Goal: Task Accomplishment & Management: Complete application form

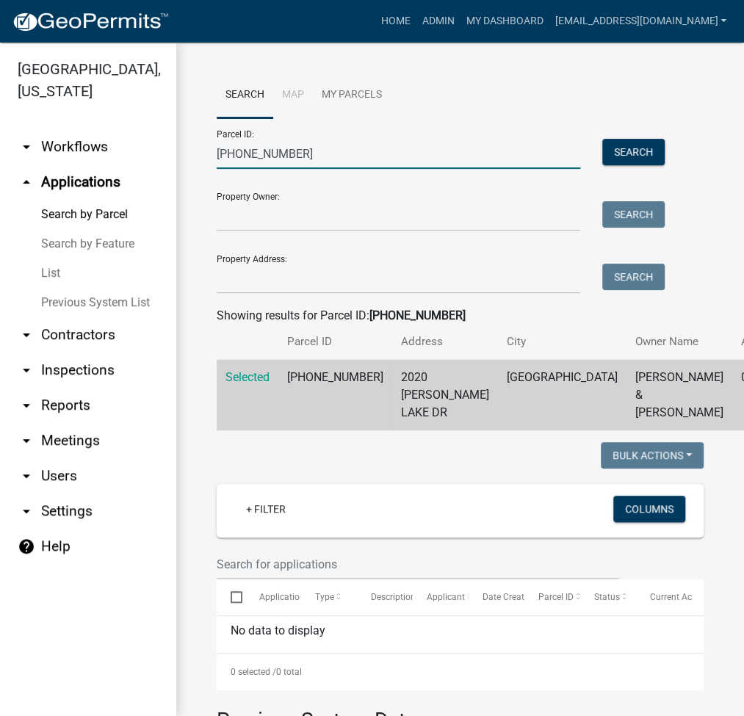
click at [244, 157] on input "029-137-078" at bounding box center [398, 154] width 363 height 30
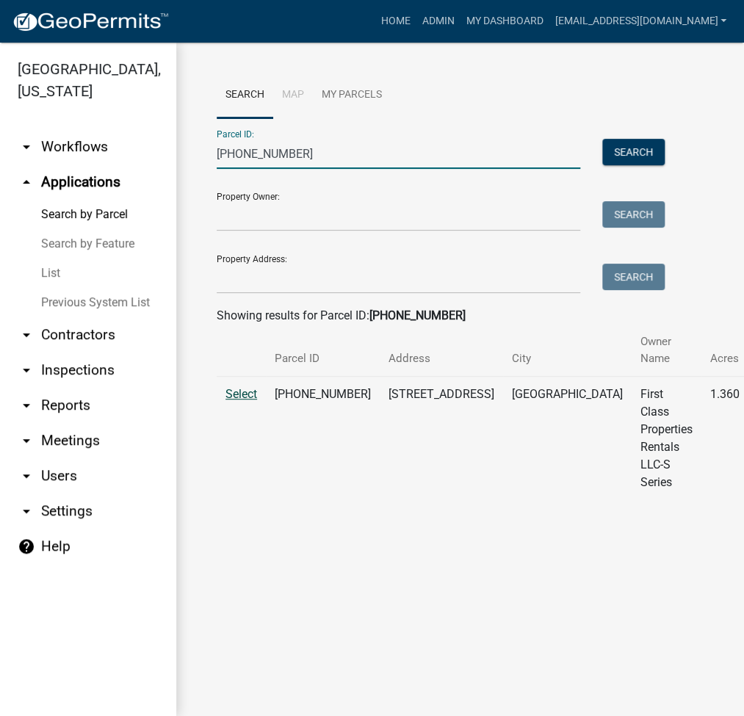
type input "007-053-147"
click at [225, 396] on span "Select" at bounding box center [241, 394] width 32 height 14
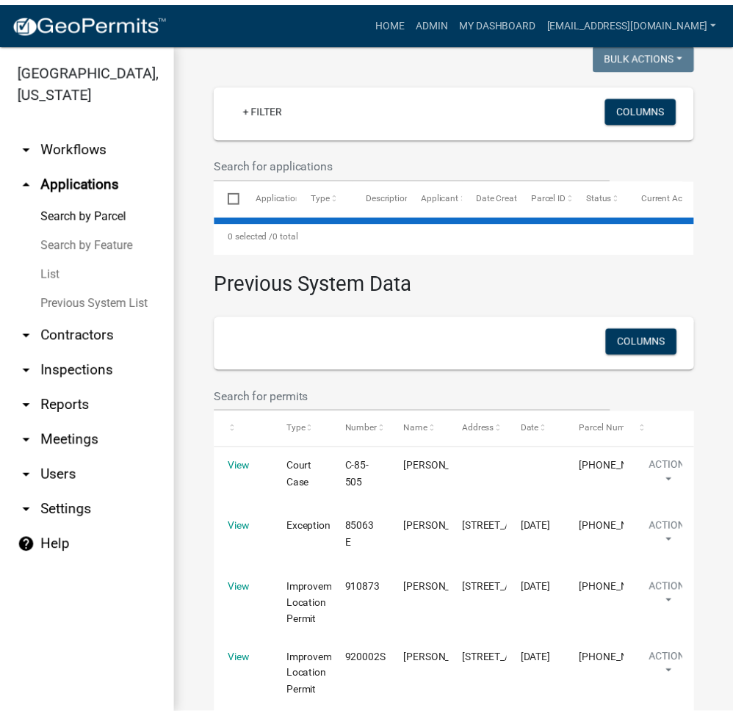
scroll to position [587, 0]
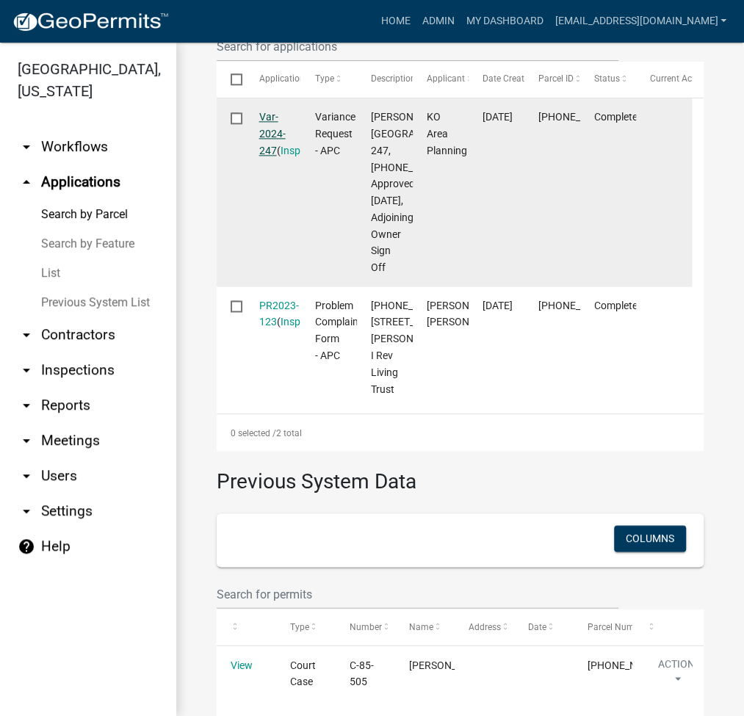
click at [272, 131] on link "Var-2024-247" at bounding box center [272, 134] width 26 height 46
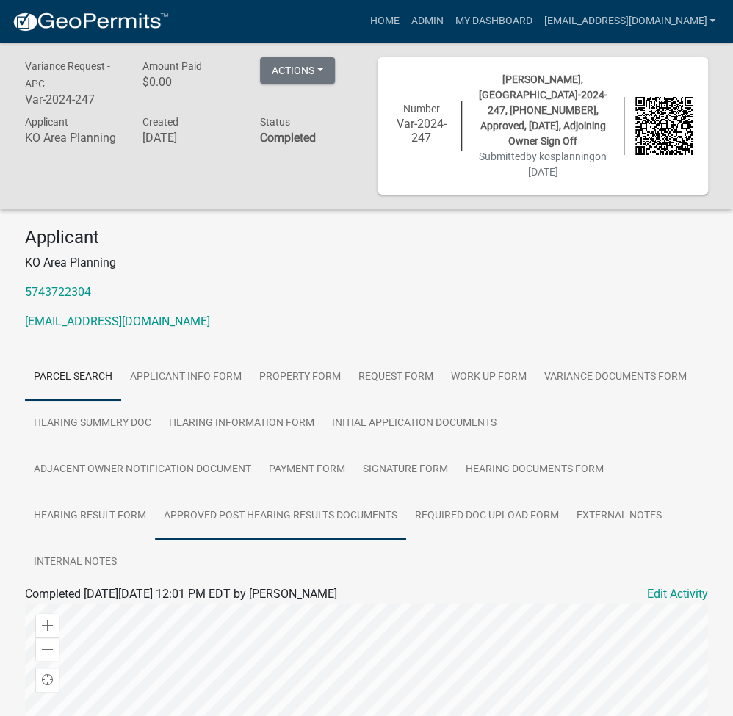
click at [266, 504] on link "Approved Post Hearing Results Documents" at bounding box center [280, 516] width 251 height 47
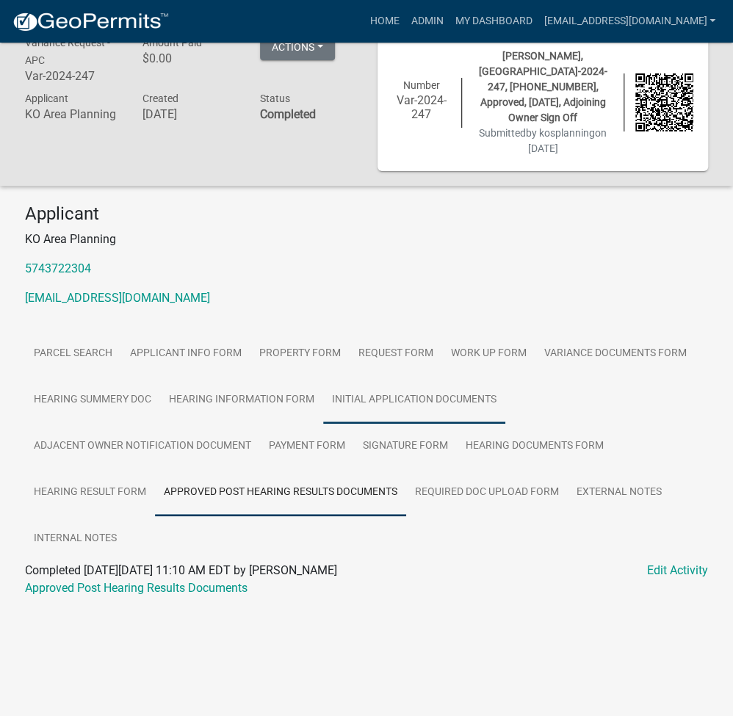
scroll to position [43, 0]
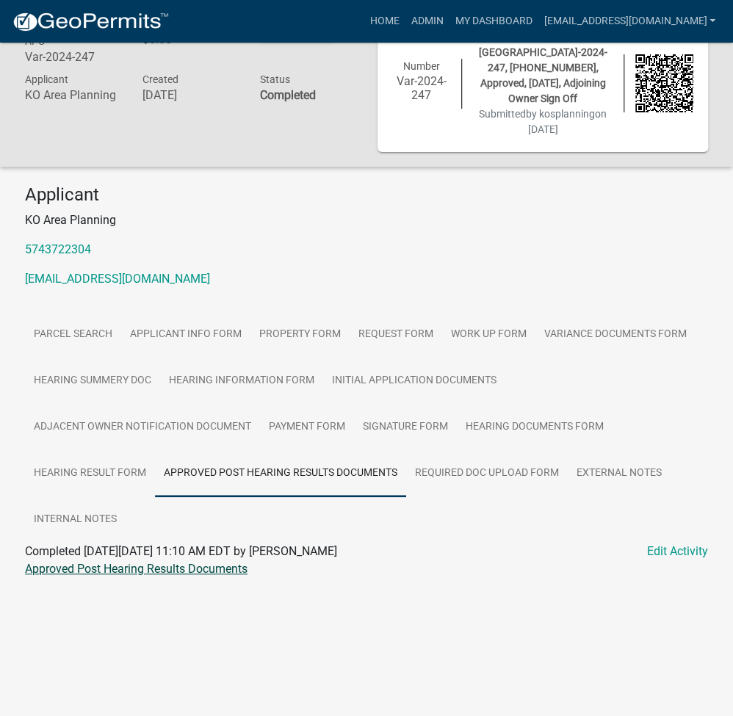
click at [148, 562] on link "Approved Post Hearing Results Documents" at bounding box center [136, 569] width 222 height 14
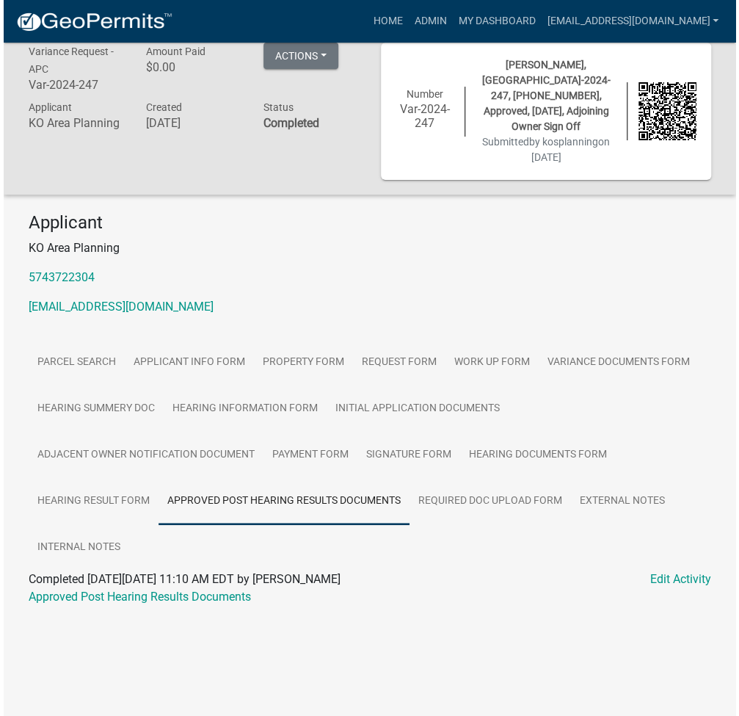
scroll to position [0, 0]
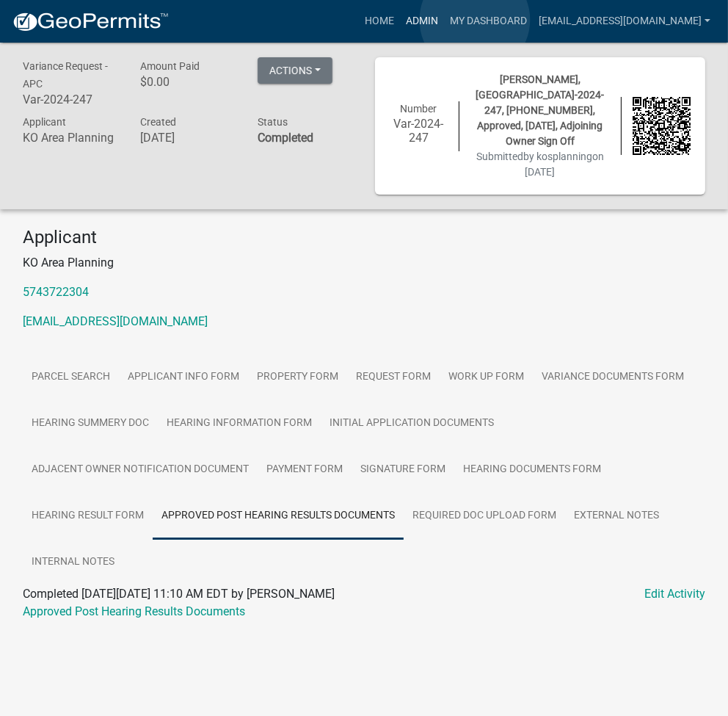
click at [444, 20] on link "Admin" at bounding box center [422, 21] width 44 height 28
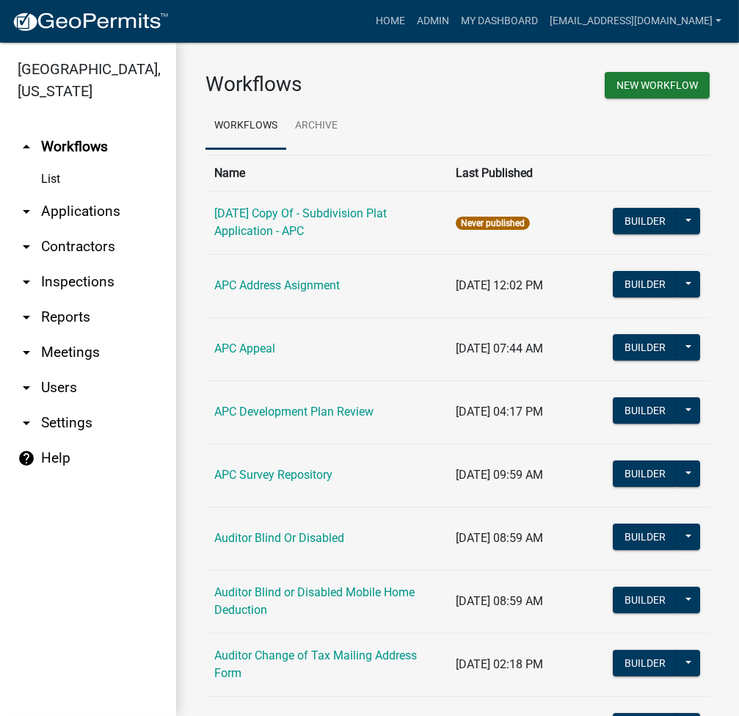
click at [101, 211] on link "arrow_drop_down Applications" at bounding box center [88, 211] width 176 height 35
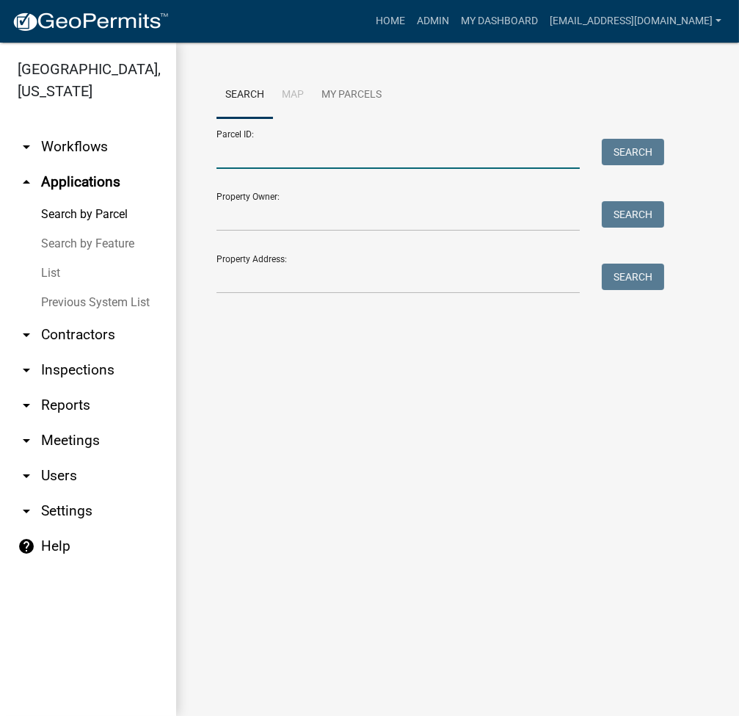
click at [251, 156] on input "Parcel ID:" at bounding box center [398, 154] width 363 height 30
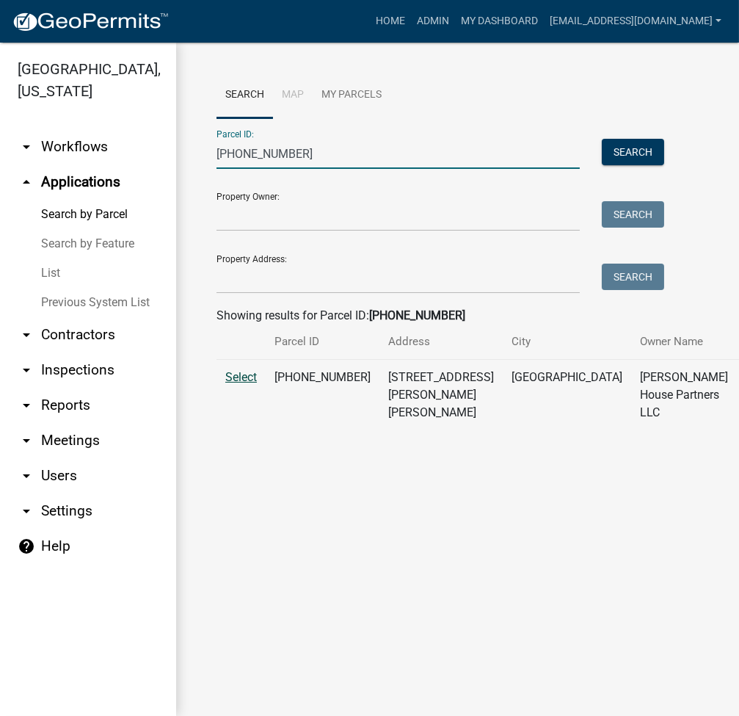
type input "007-038-041"
click at [231, 384] on span "Select" at bounding box center [241, 377] width 32 height 14
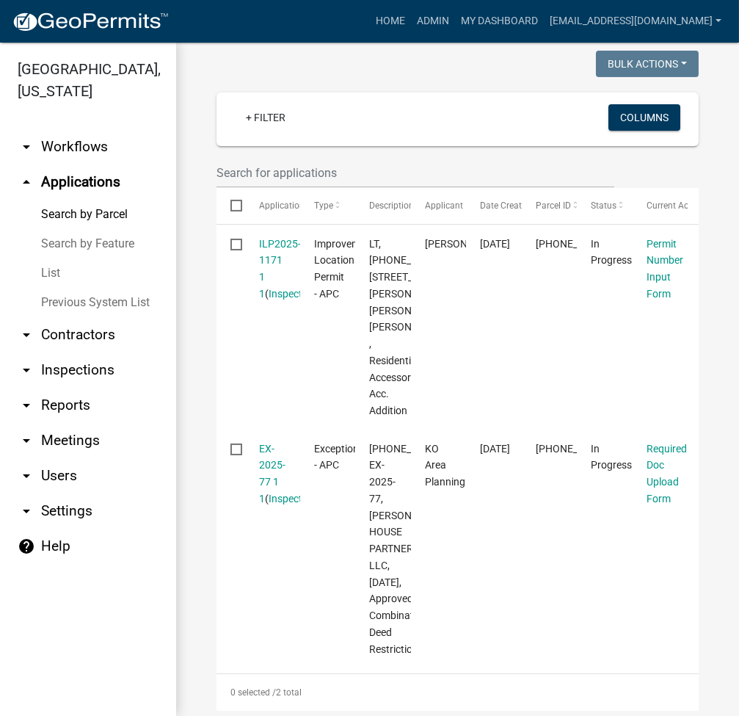
scroll to position [587, 0]
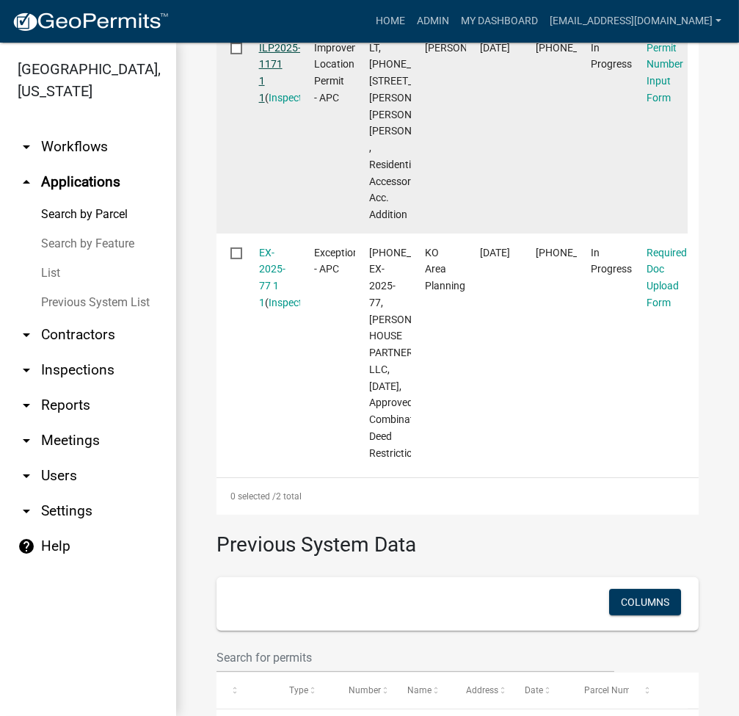
click at [288, 83] on link "ILP2025-1171 1 1" at bounding box center [280, 73] width 42 height 62
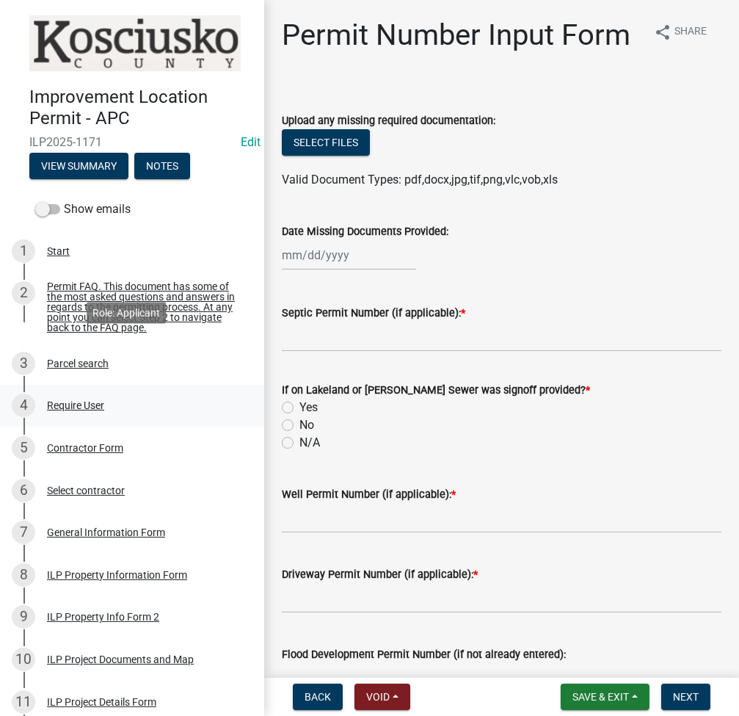
scroll to position [455, 0]
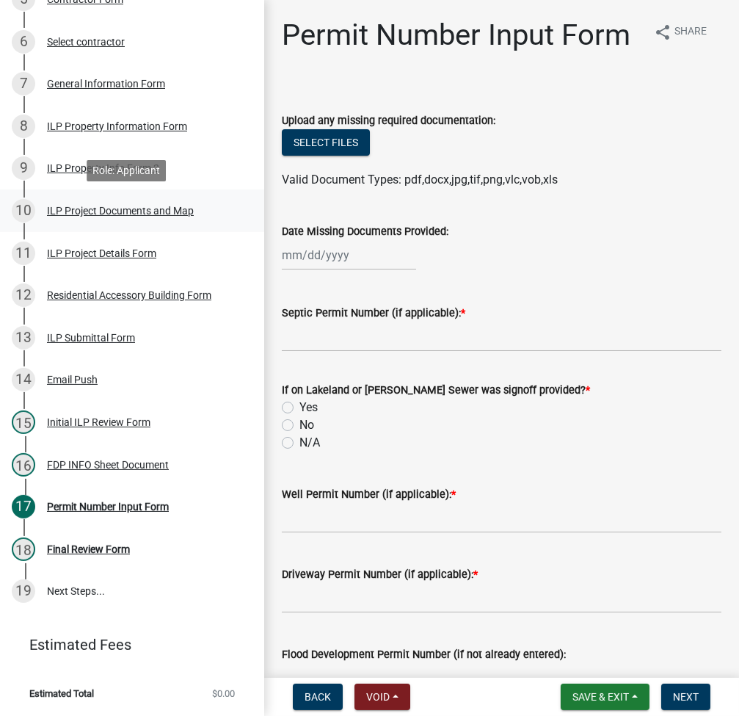
click at [95, 211] on div "ILP Project Documents and Map" at bounding box center [120, 211] width 147 height 10
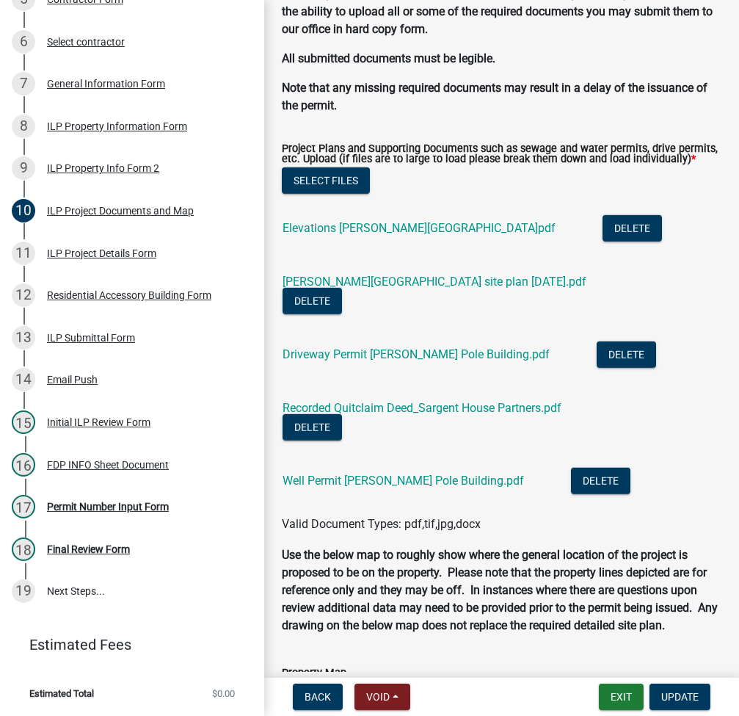
scroll to position [1762, 0]
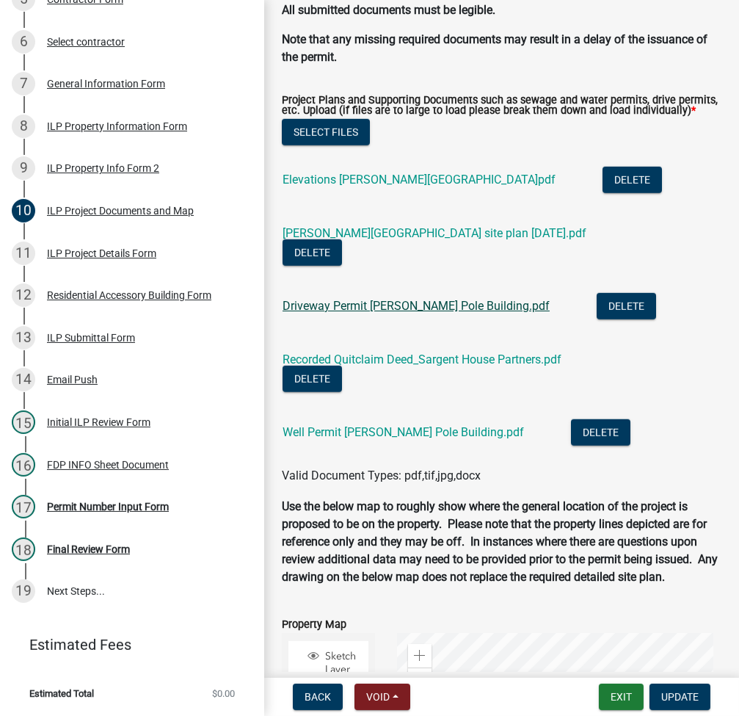
click at [428, 303] on link "Driveway Permit Sargent Pole Building.pdf" at bounding box center [416, 306] width 267 height 14
click at [616, 699] on button "Exit" at bounding box center [621, 697] width 45 height 26
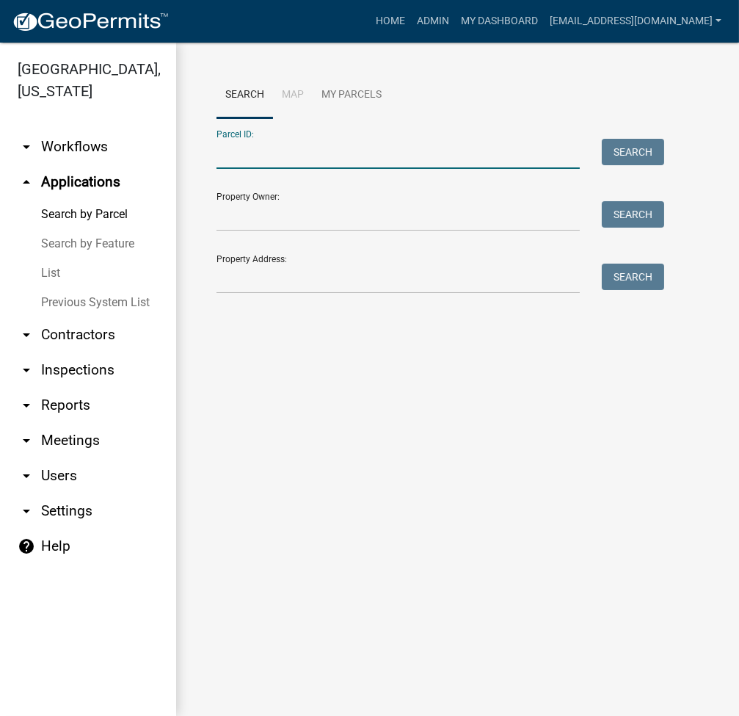
click at [344, 149] on input "Parcel ID:" at bounding box center [398, 154] width 363 height 30
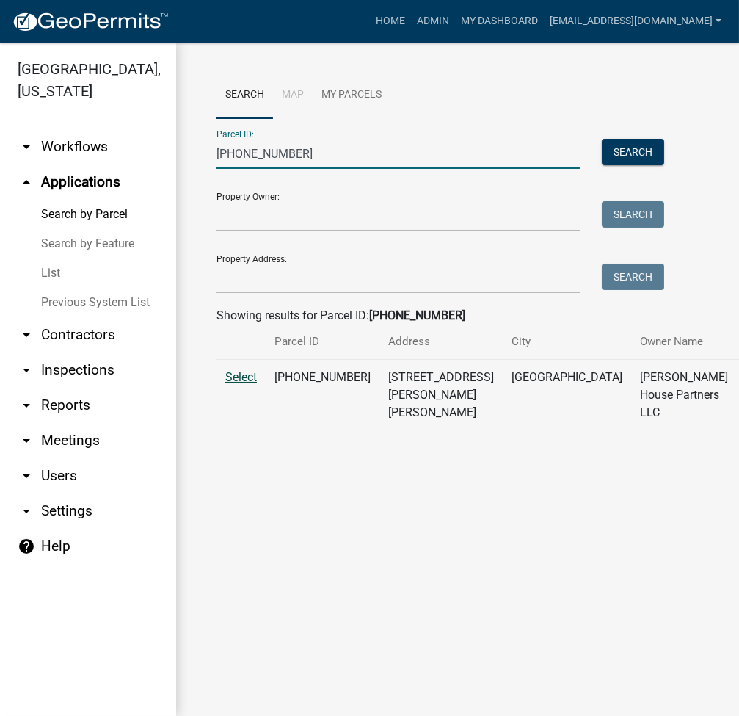
type input "007-038-041"
click at [233, 384] on span "Select" at bounding box center [241, 377] width 32 height 14
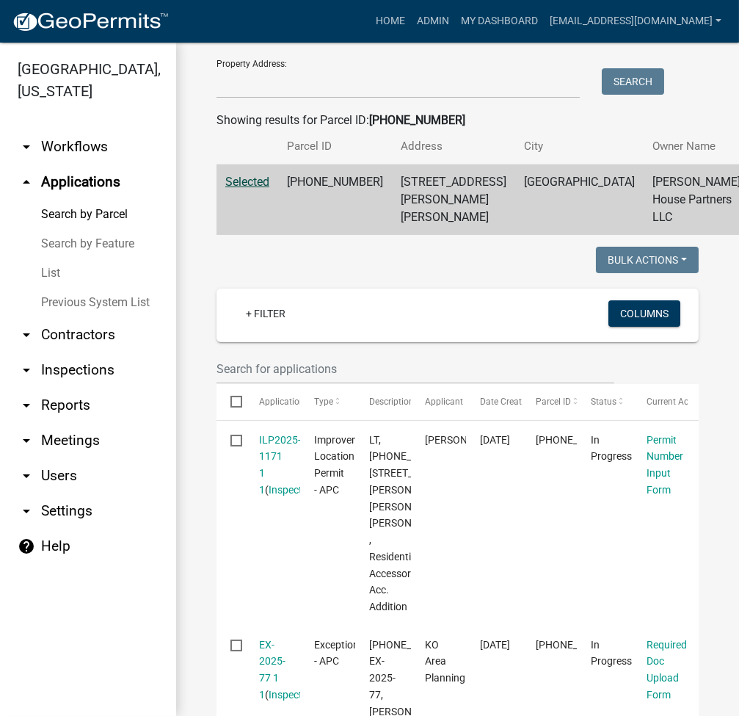
scroll to position [587, 0]
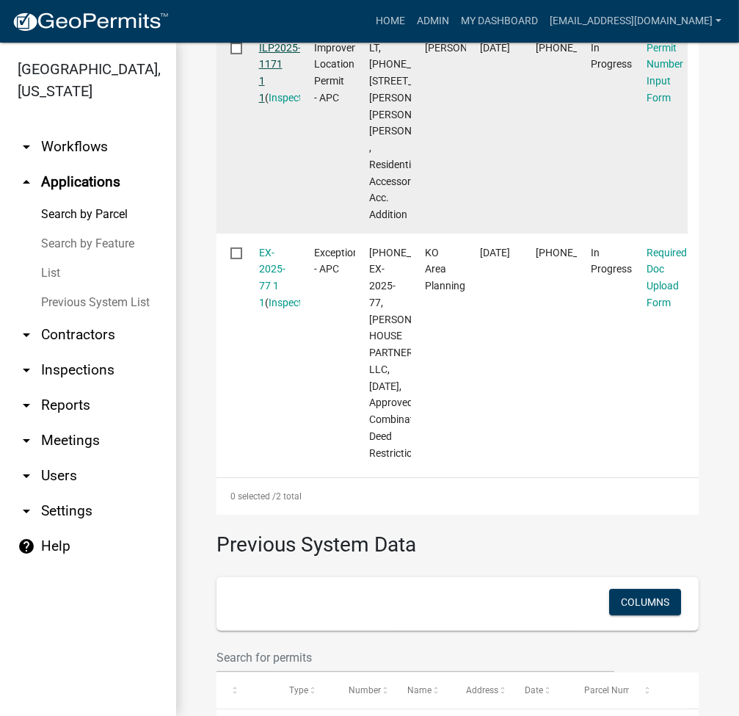
click at [283, 79] on link "ILP2025-1171 1 1" at bounding box center [280, 73] width 42 height 62
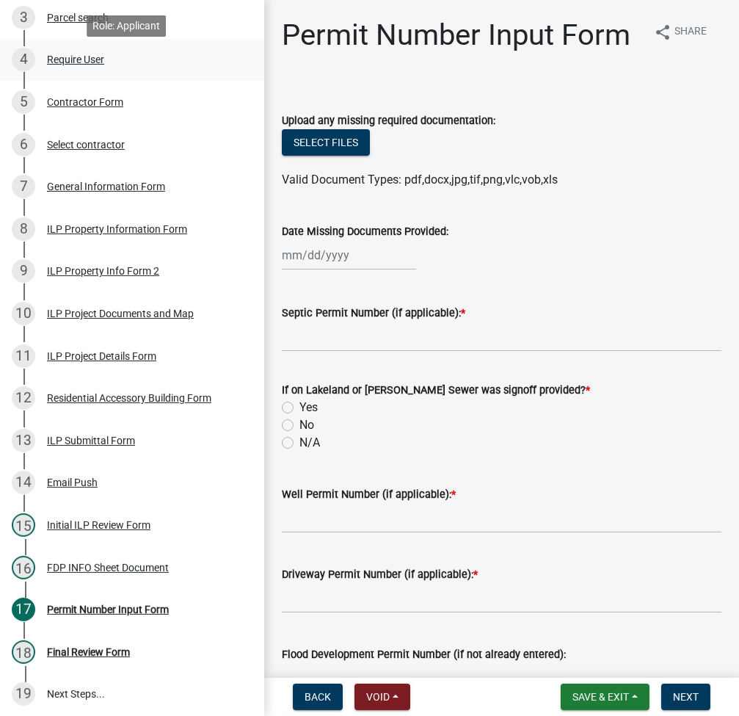
scroll to position [455, 0]
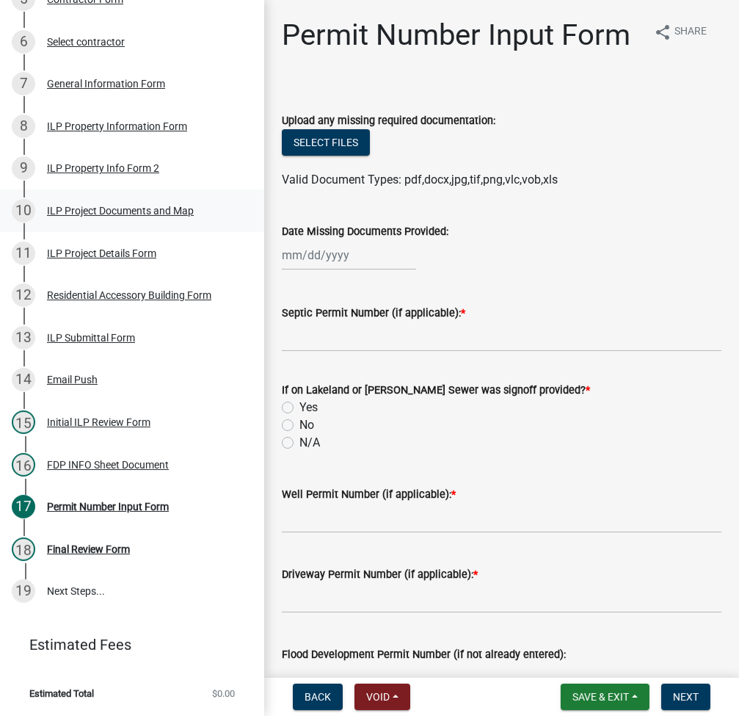
click at [125, 207] on div "ILP Project Documents and Map" at bounding box center [120, 211] width 147 height 10
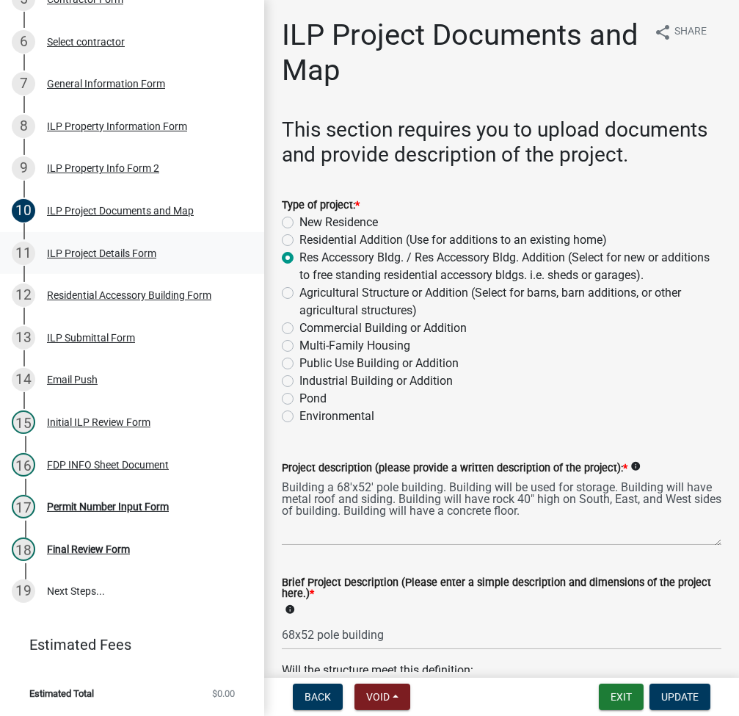
click at [141, 264] on div "11 ILP Project Details Form" at bounding box center [126, 253] width 229 height 23
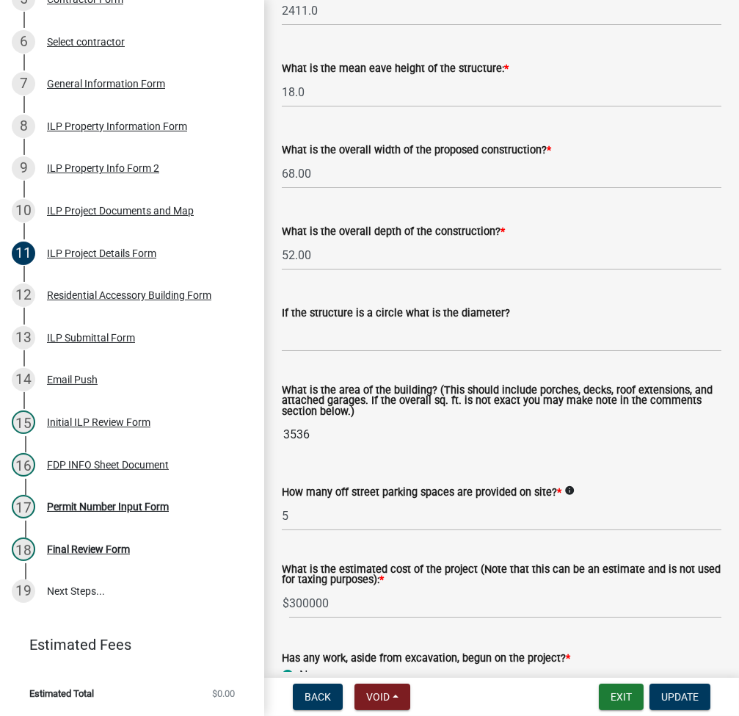
scroll to position [479, 0]
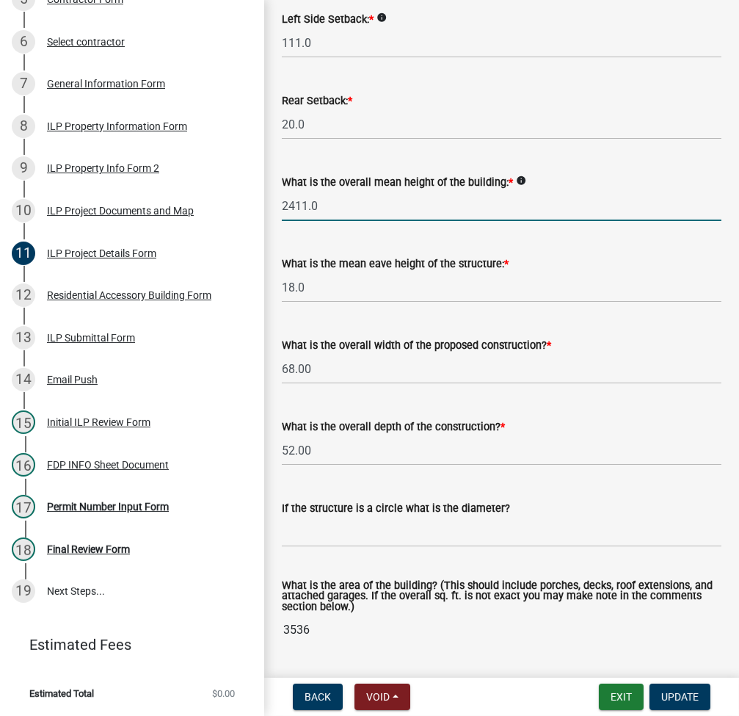
click at [387, 221] on input "2411.0" at bounding box center [502, 206] width 440 height 30
type input "25.0"
click at [557, 303] on input "18.0" at bounding box center [502, 287] width 440 height 30
click at [681, 693] on span "Update" at bounding box center [680, 697] width 37 height 12
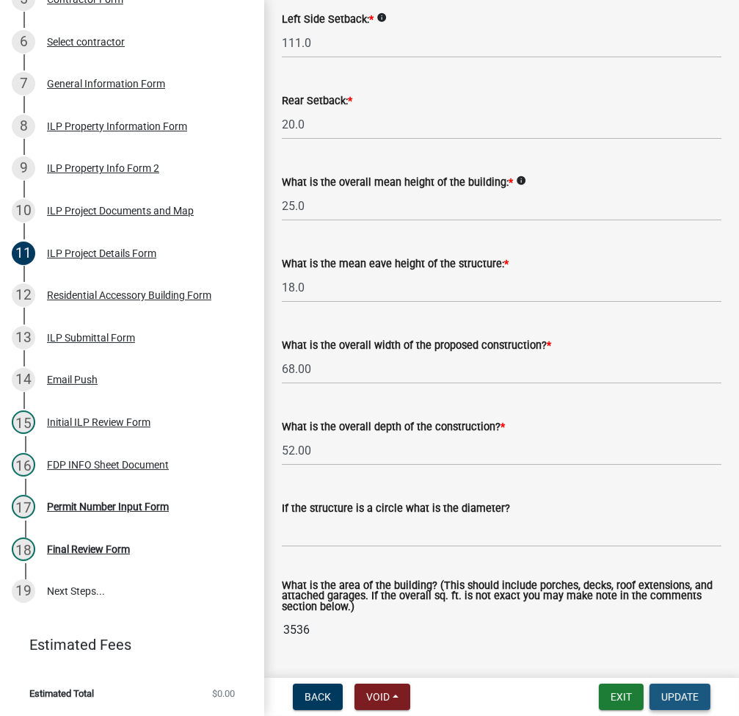
scroll to position [0, 0]
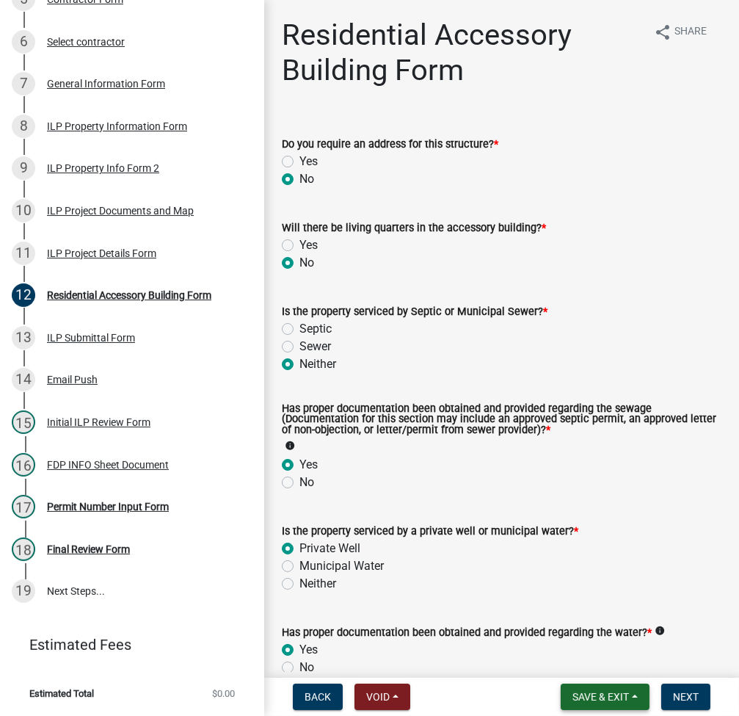
click at [587, 700] on span "Save & Exit" at bounding box center [601, 697] width 57 height 12
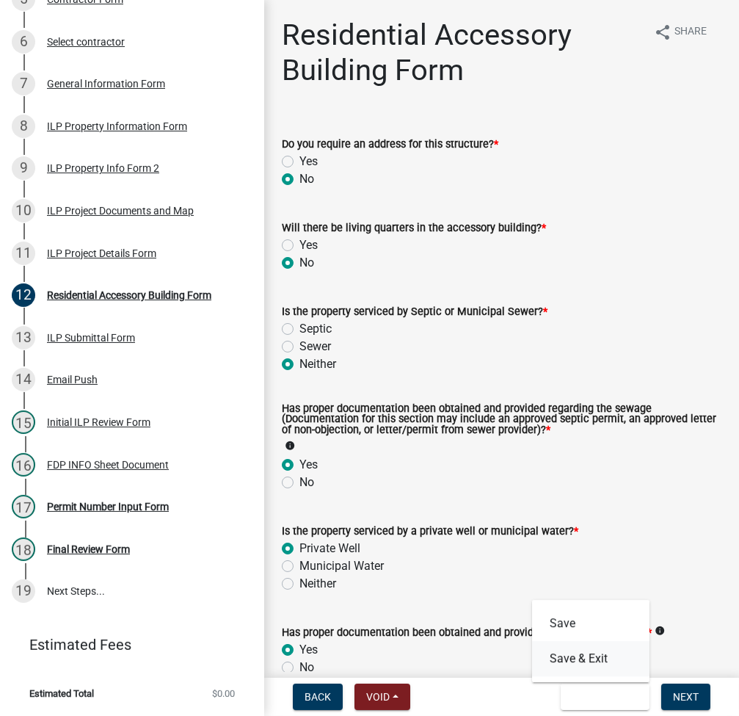
click at [582, 667] on button "Save & Exit" at bounding box center [590, 658] width 117 height 35
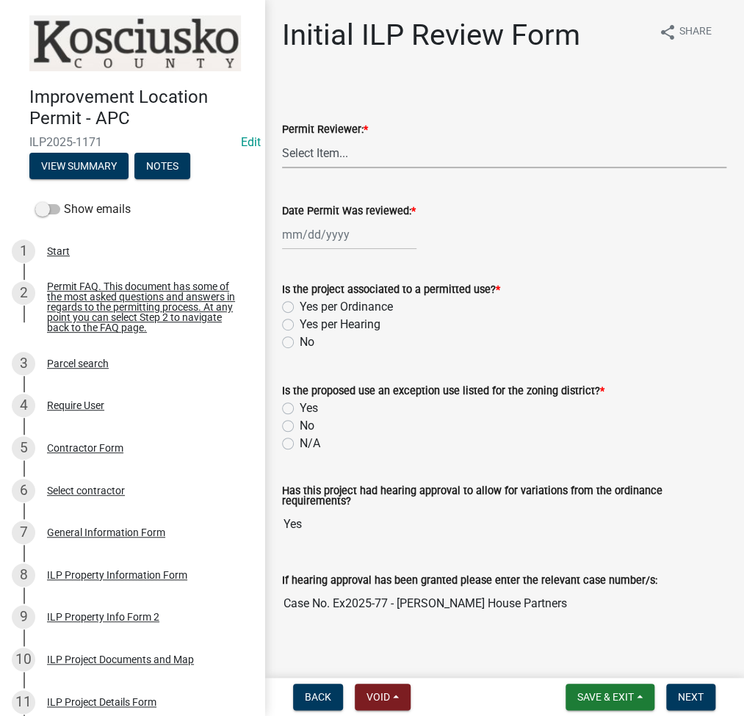
click at [385, 167] on select "Select Item... MMS LT AT CS [PERSON_NAME]" at bounding box center [504, 153] width 444 height 30
click at [282, 138] on select "Select Item... MMS LT AT CS [PERSON_NAME]" at bounding box center [504, 153] width 444 height 30
select select "fc758b50-acba-4166-9f24-5248f0f78016"
click at [351, 223] on div at bounding box center [349, 235] width 134 height 30
select select "9"
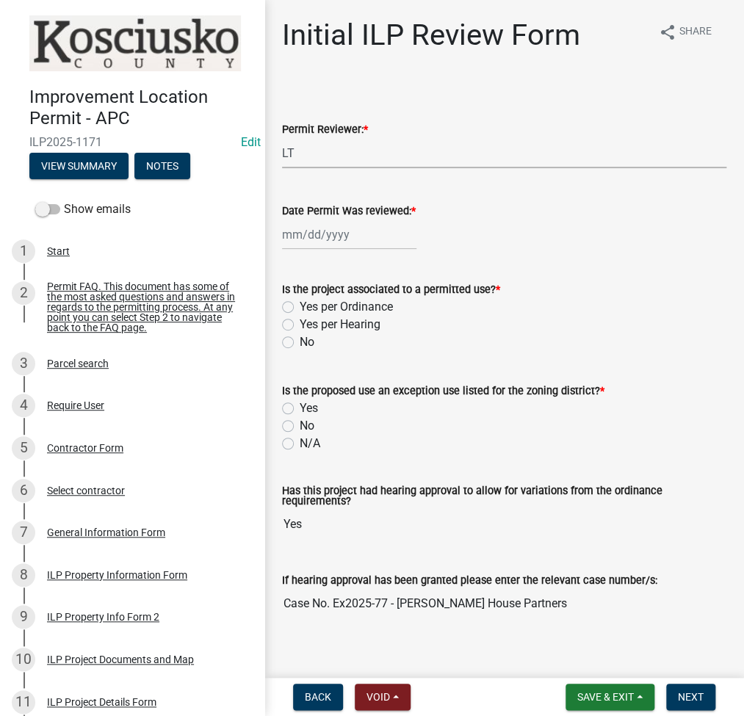
select select "2025"
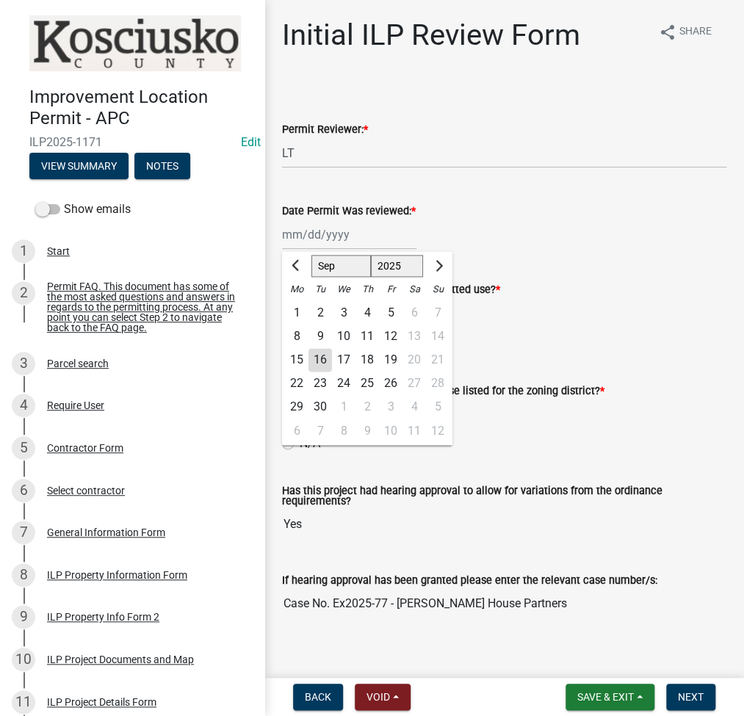
click at [321, 357] on div "16" at bounding box center [319, 359] width 23 height 23
type input "[DATE]"
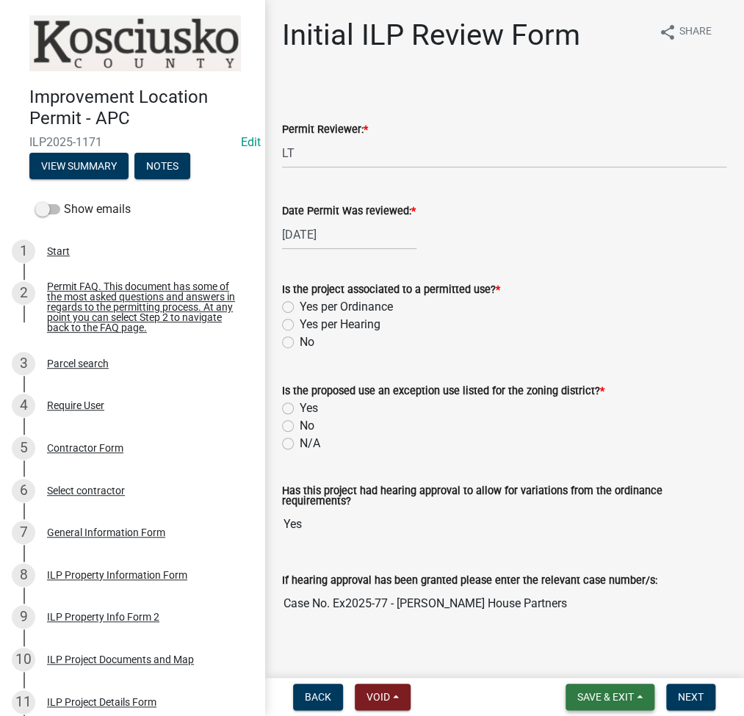
click at [591, 692] on span "Save & Exit" at bounding box center [605, 697] width 57 height 12
click at [569, 620] on button "Save" at bounding box center [595, 623] width 117 height 35
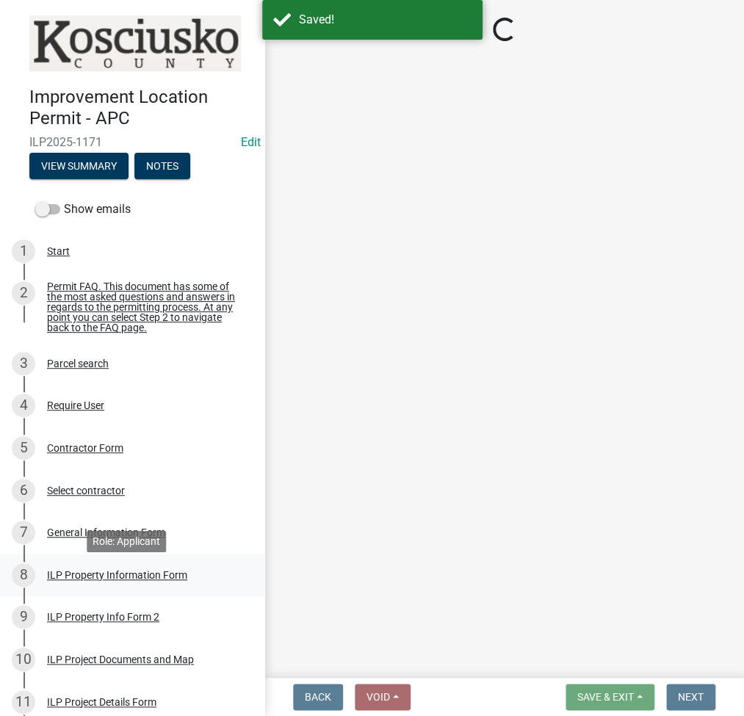
click at [115, 576] on div "ILP Property Information Form" at bounding box center [117, 575] width 140 height 10
select select "57368d26-defc-477e-a8be-5a23ab554a17"
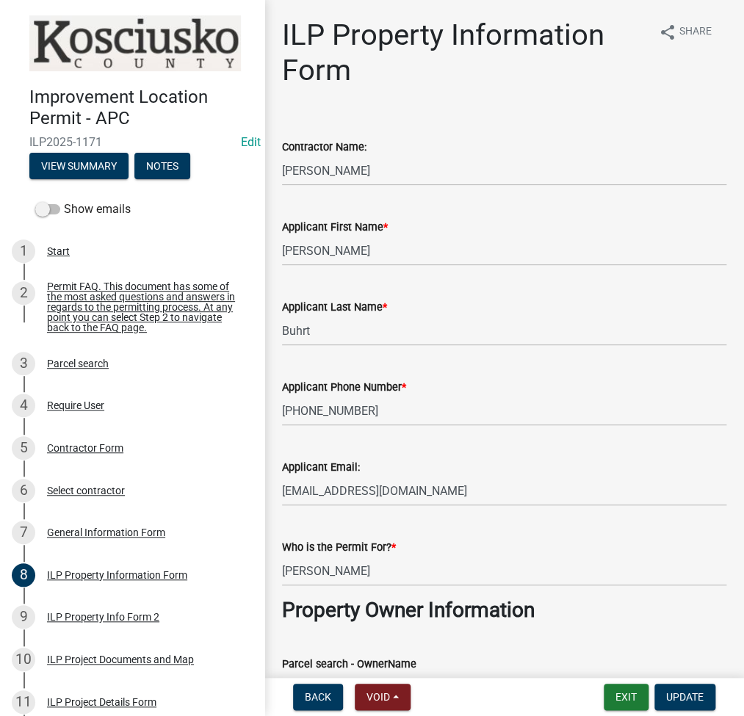
select select "fc758b50-acba-4166-9f24-5248f0f78016"
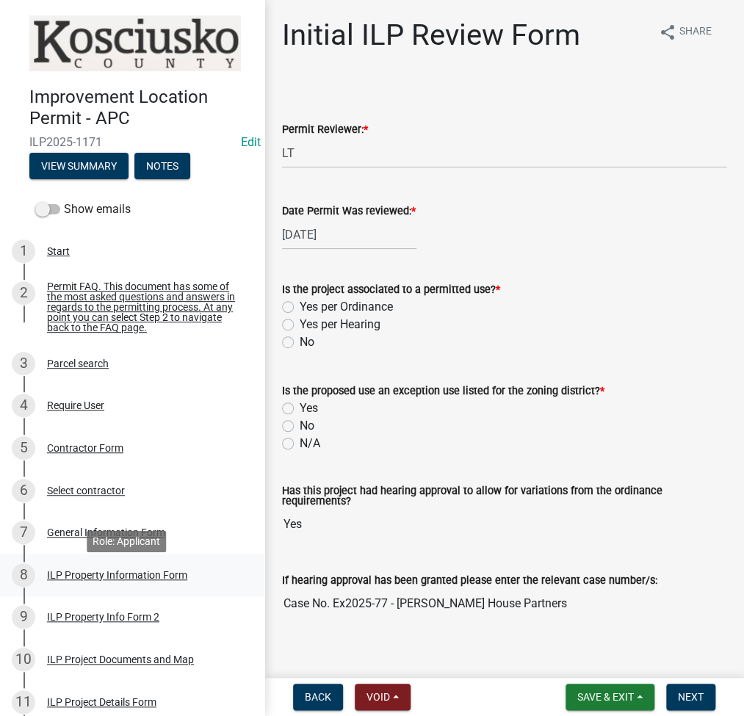
click at [103, 580] on div "ILP Property Information Form" at bounding box center [117, 575] width 140 height 10
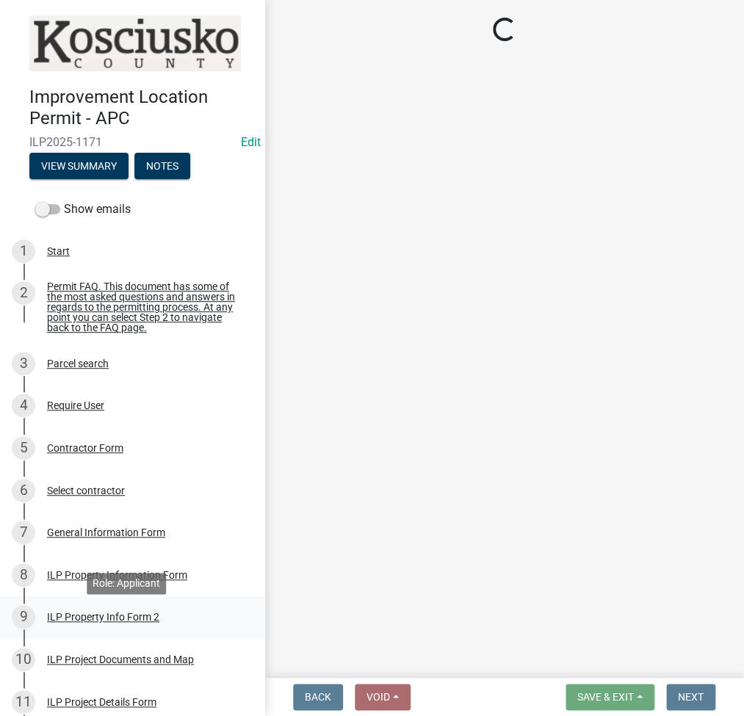
select select "57368d26-defc-477e-a8be-5a23ab554a17"
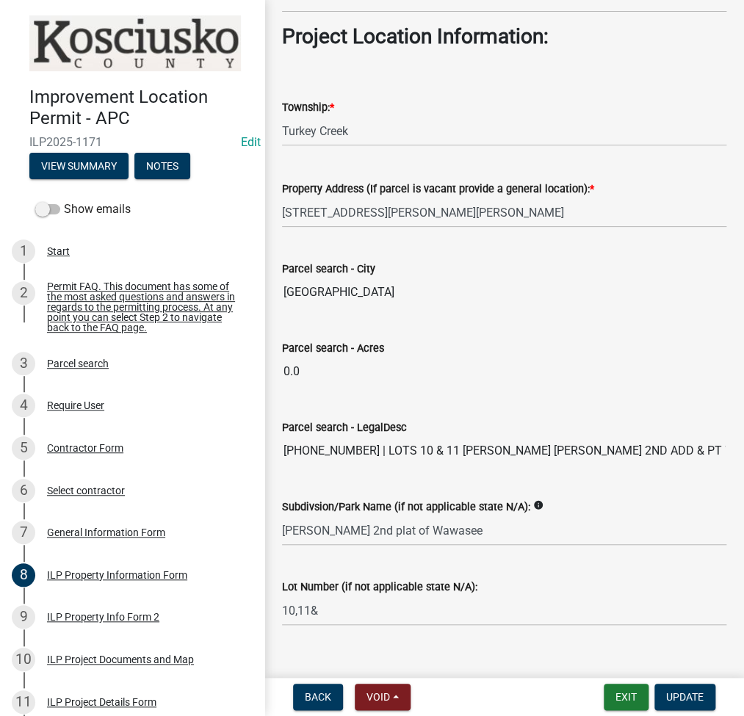
scroll to position [1106, 0]
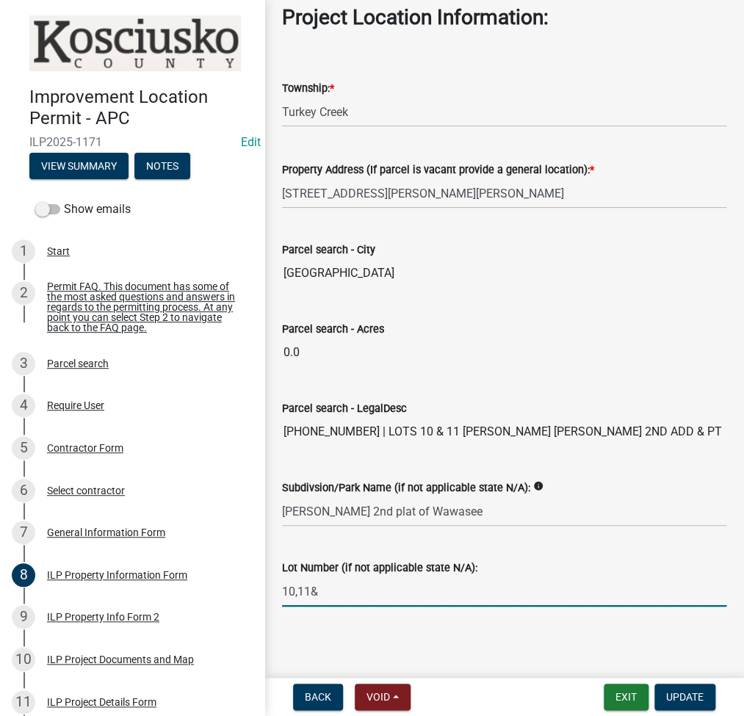
click at [363, 593] on input "10,11&" at bounding box center [504, 591] width 444 height 30
type input "10,11& 12-25"
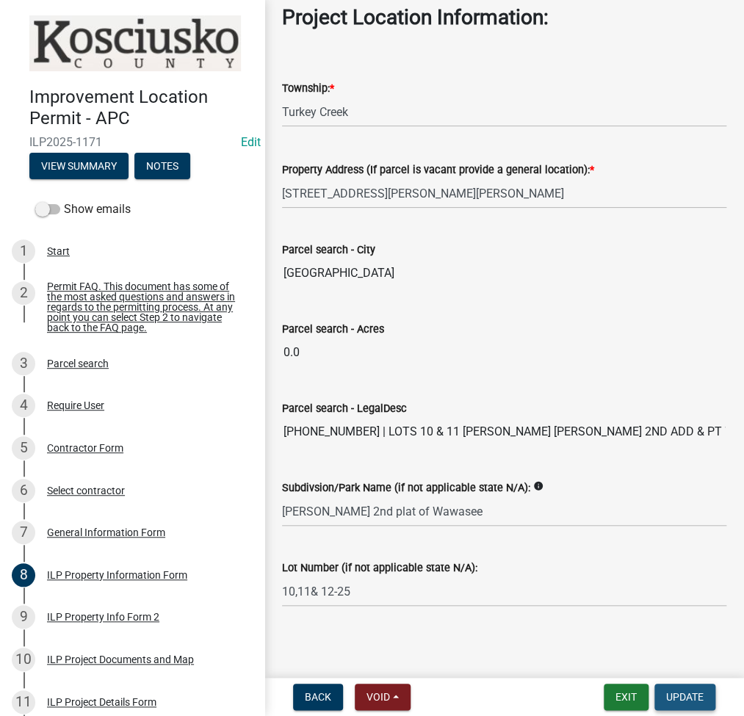
click at [692, 698] on span "Update" at bounding box center [684, 697] width 37 height 12
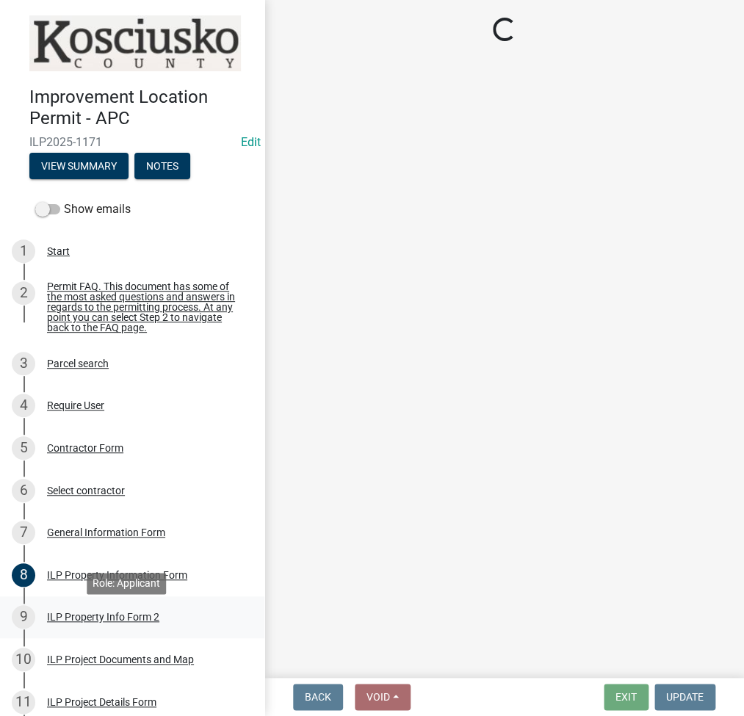
select select "fc758b50-acba-4166-9f24-5248f0f78016"
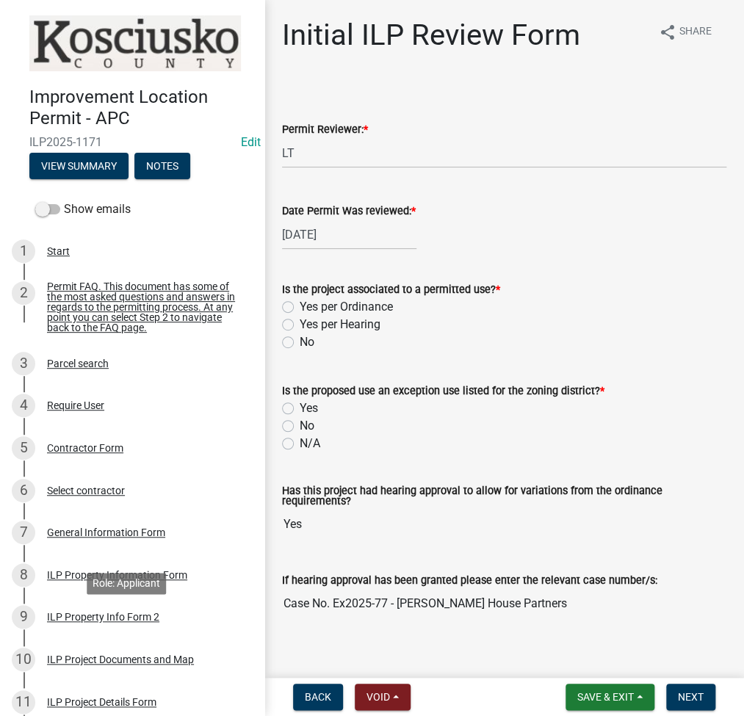
click at [90, 622] on div "ILP Property Info Form 2" at bounding box center [103, 617] width 112 height 10
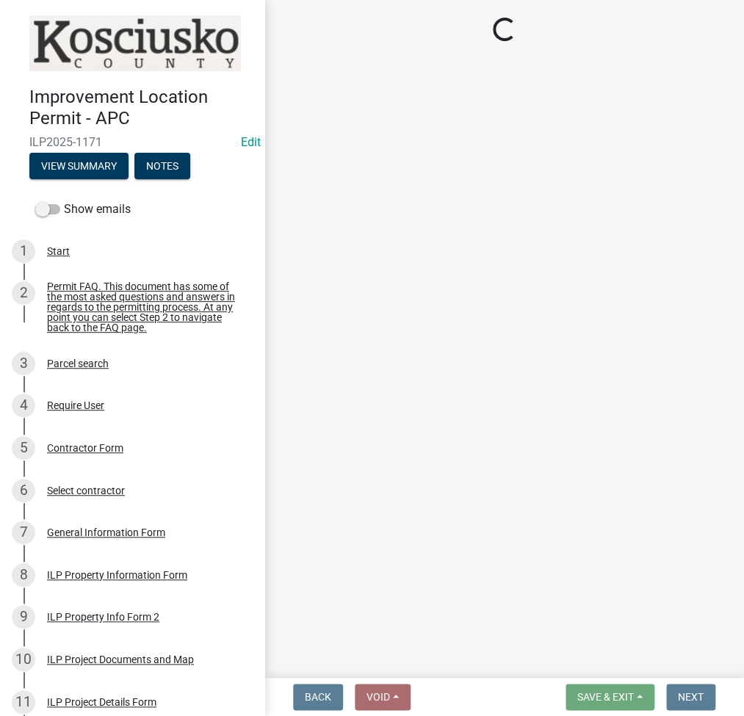
select select "5d8d9a6f-68f4-4910-b8ad-905844ed2da1"
select select "1146270b-2111-4e23-bf7f-74ce85cf7041"
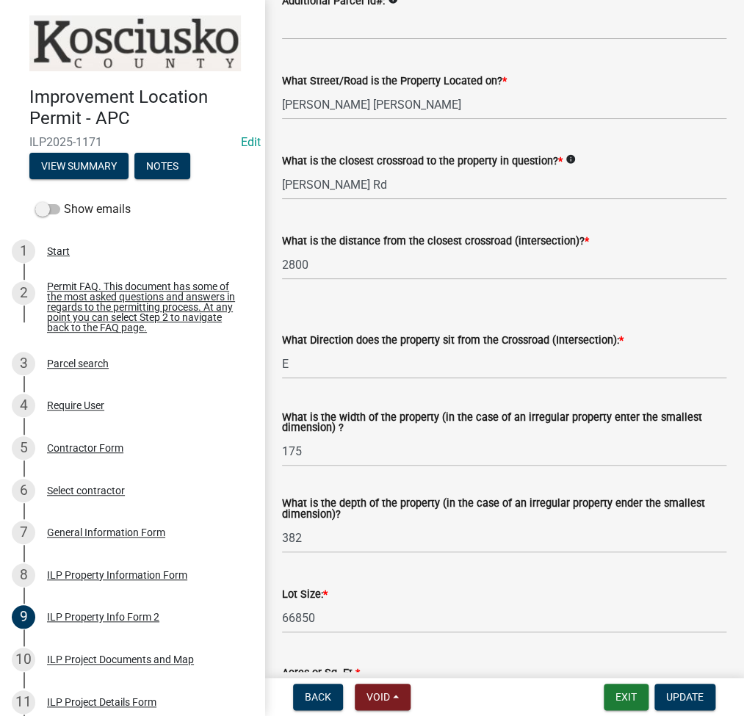
scroll to position [195, 0]
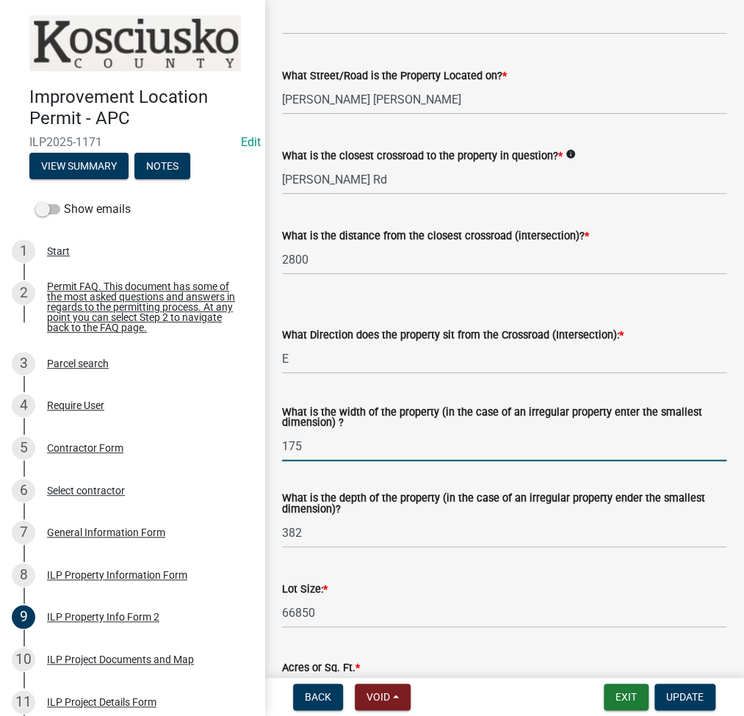
click at [338, 450] on input "175" at bounding box center [504, 446] width 444 height 30
type input "v"
type input "VARIES"
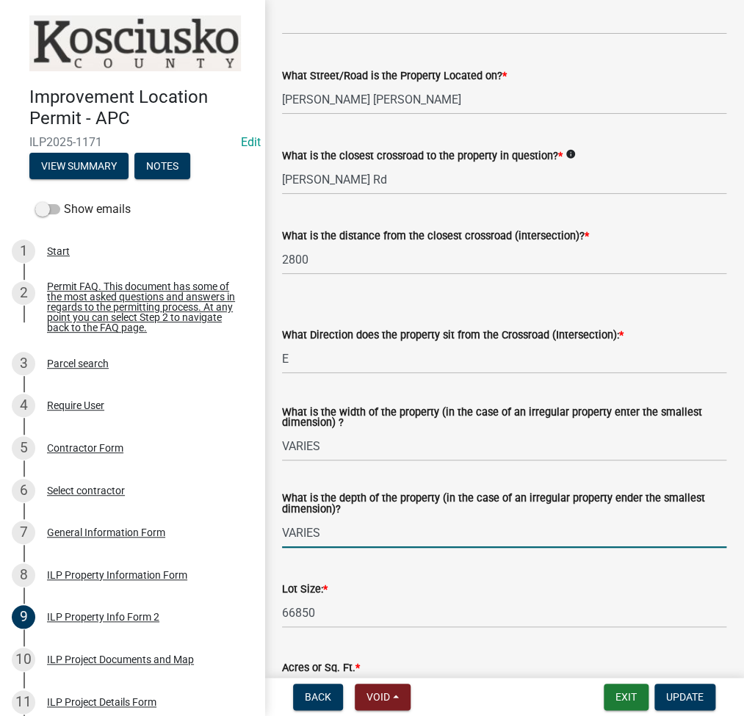
type input "VARIES"
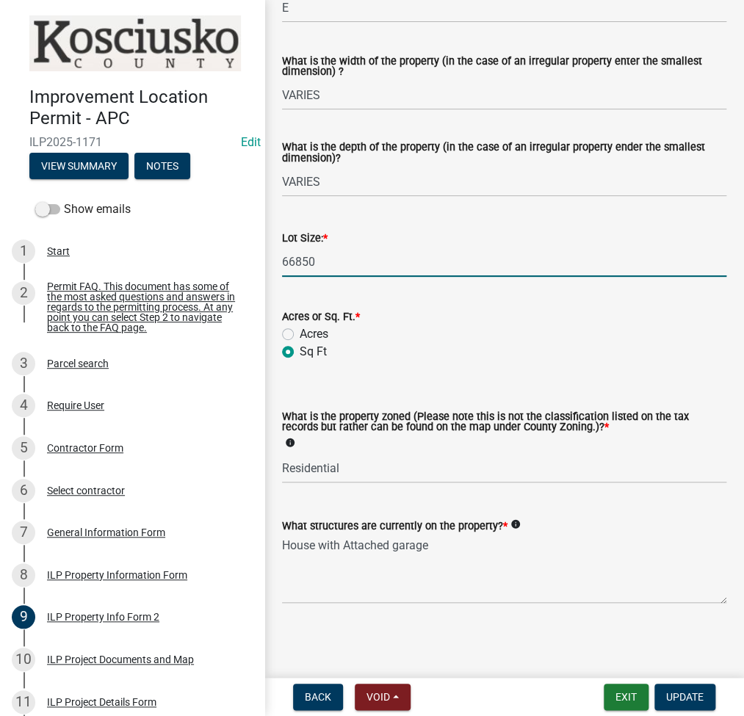
click at [379, 254] on input "66850" at bounding box center [504, 262] width 444 height 30
click at [379, 253] on input "66850" at bounding box center [504, 262] width 444 height 30
type input "68384"
click at [685, 699] on span "Update" at bounding box center [684, 697] width 37 height 12
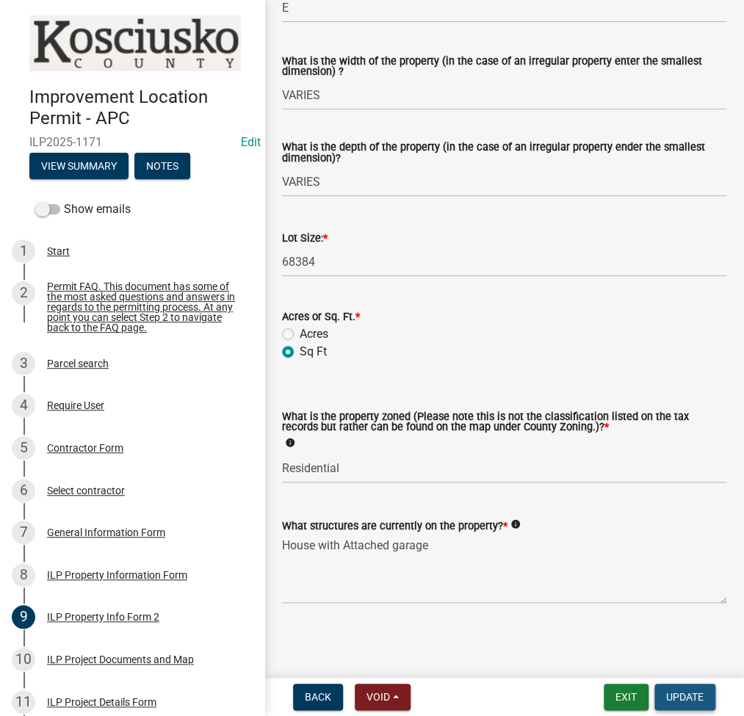
scroll to position [0, 0]
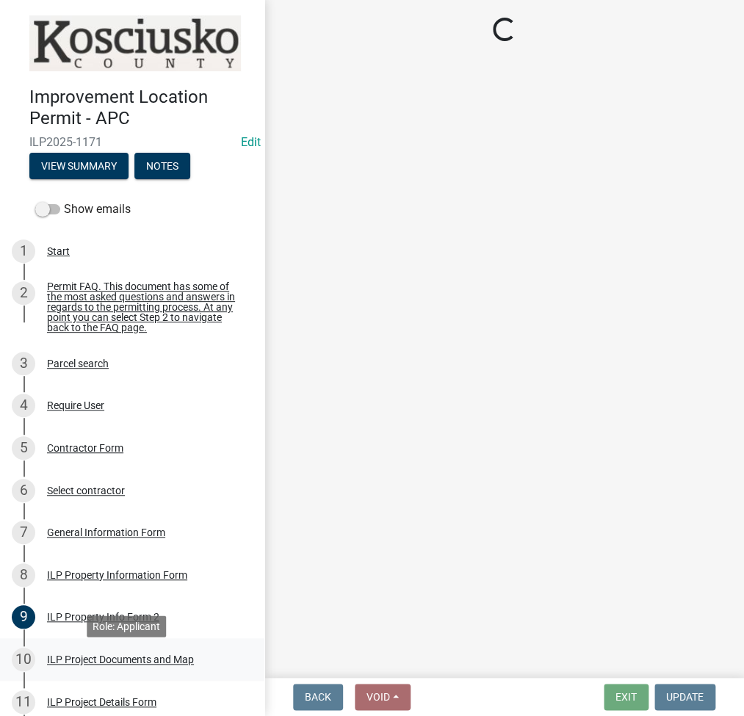
select select "fc758b50-acba-4166-9f24-5248f0f78016"
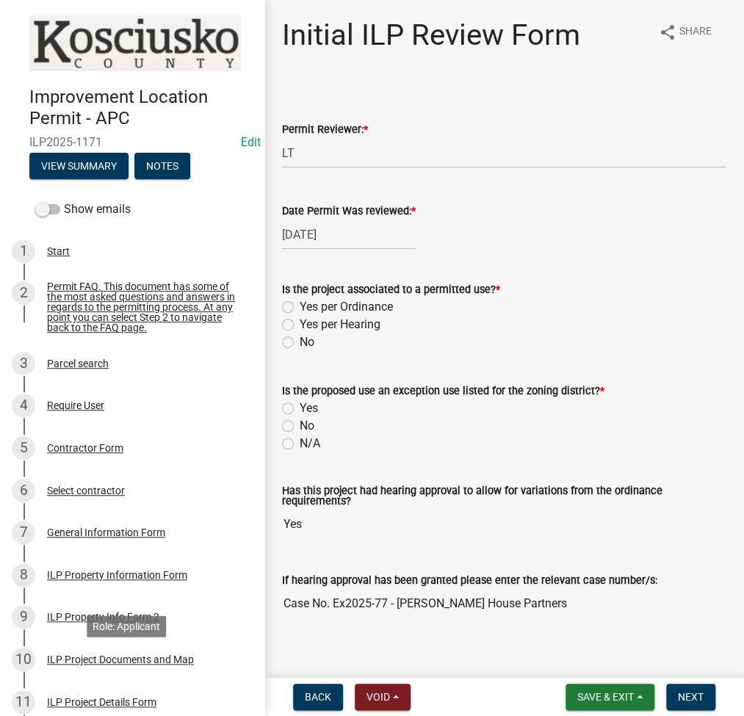
click at [160, 665] on div "ILP Project Documents and Map" at bounding box center [120, 659] width 147 height 10
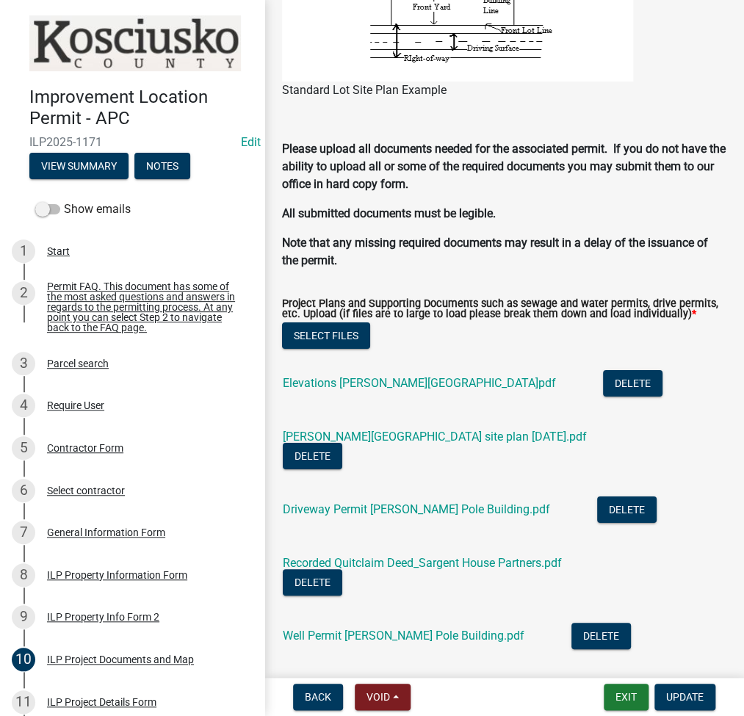
scroll to position [1566, 0]
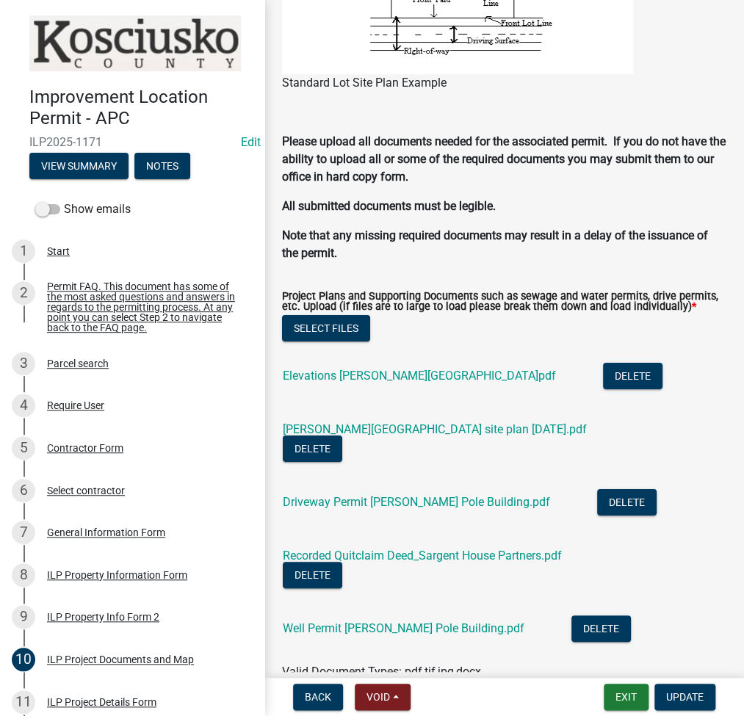
click at [385, 435] on div "Sargent House site plan 9-16-25.pdf" at bounding box center [446, 425] width 327 height 19
click at [385, 436] on link "Sargent House site plan 9-16-25.pdf" at bounding box center [435, 429] width 304 height 14
click at [405, 498] on link "Driveway Permit Sargent Pole Building.pdf" at bounding box center [416, 502] width 267 height 14
click at [457, 553] on link "Recorded Quitclaim Deed_Sargent House Partners.pdf" at bounding box center [422, 555] width 279 height 14
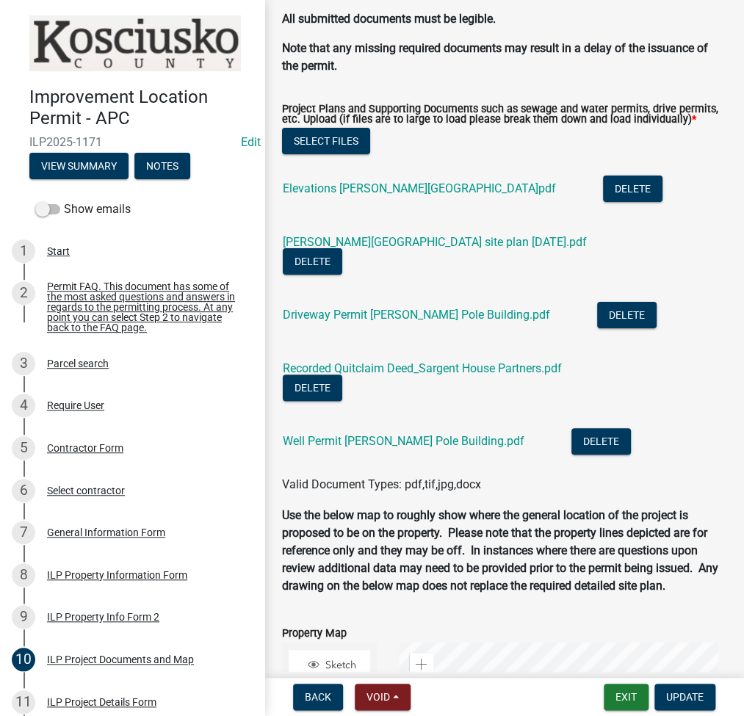
scroll to position [1762, 0]
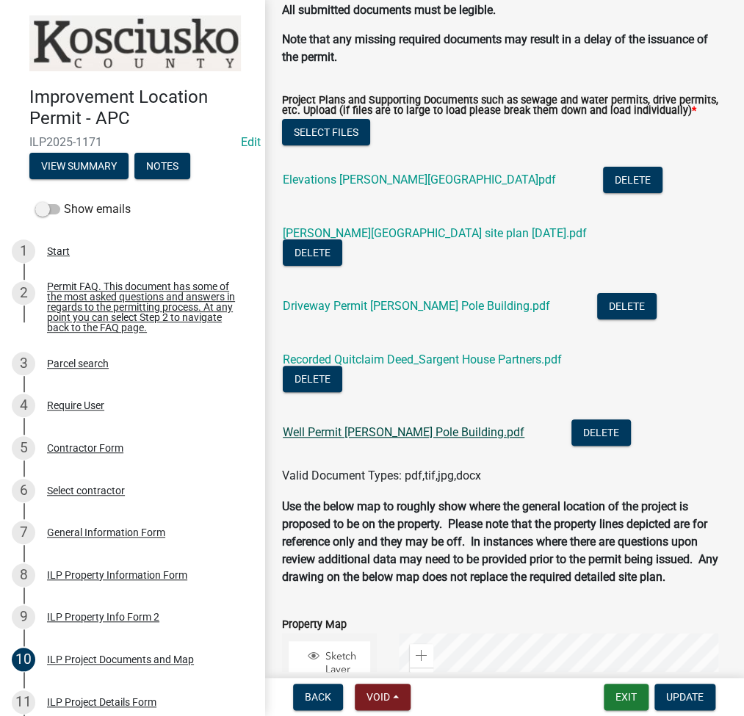
click at [413, 435] on link "Well Permit Sargent Pole Building.pdf" at bounding box center [404, 432] width 242 height 14
click at [76, 622] on div "ILP Property Info Form 2" at bounding box center [103, 617] width 112 height 10
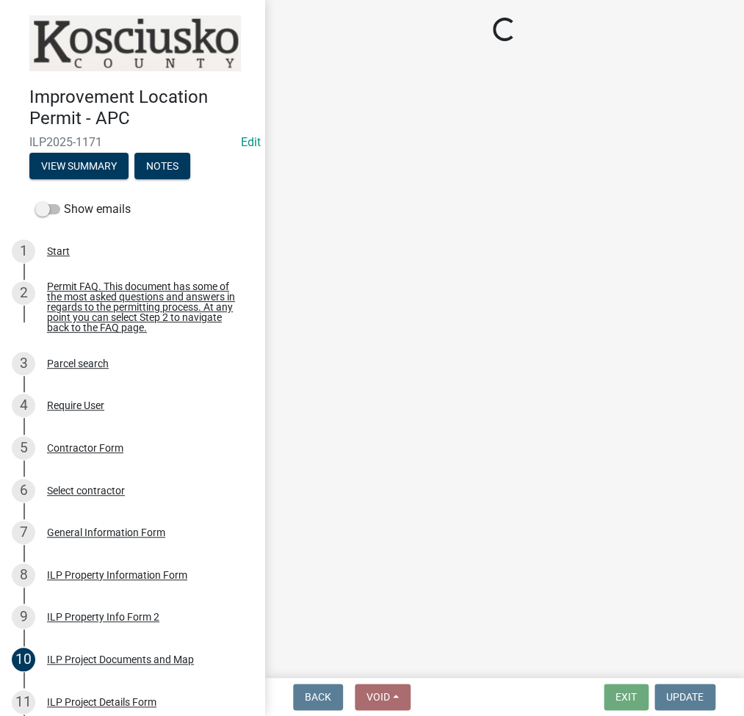
select select "5d8d9a6f-68f4-4910-b8ad-905844ed2da1"
select select "1146270b-2111-4e23-bf7f-74ce85cf7041"
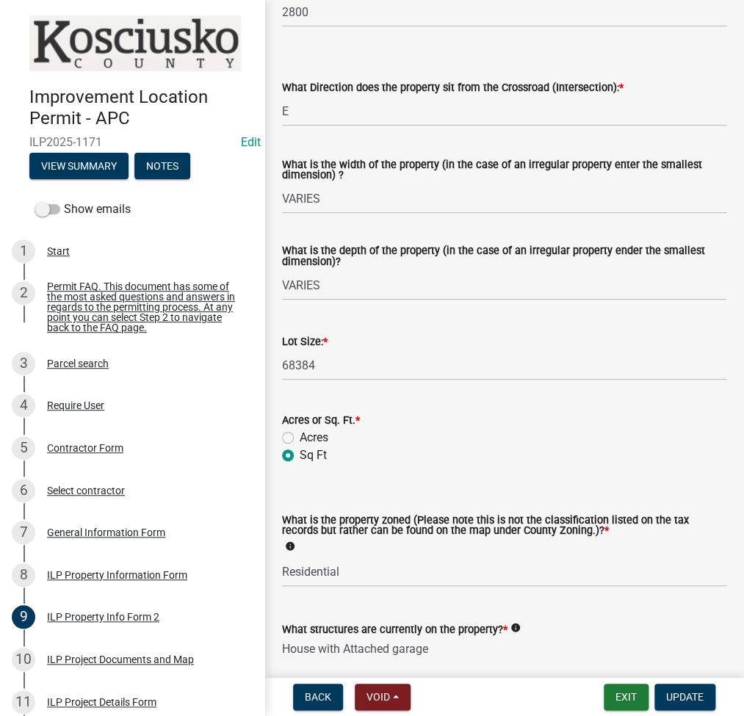
scroll to position [546, 0]
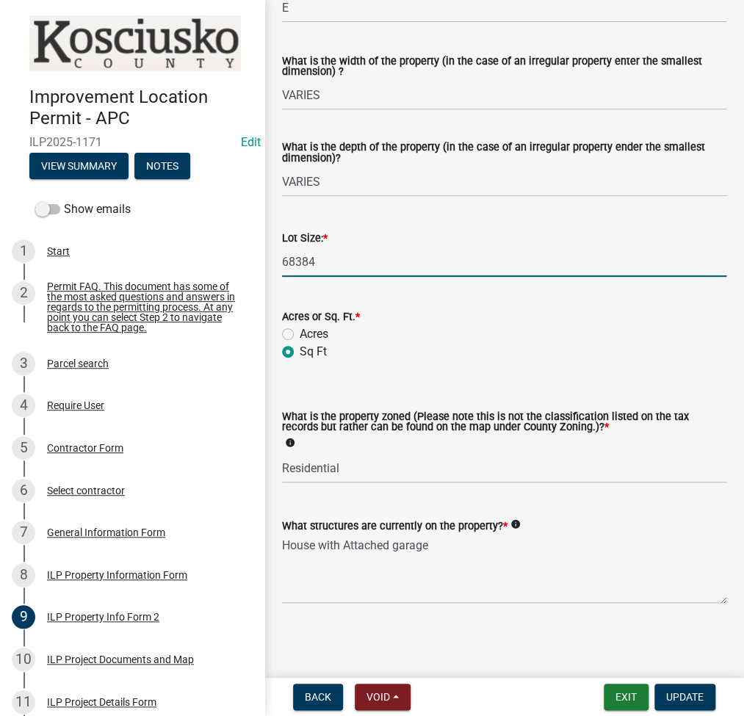
click at [404, 269] on input "68384" at bounding box center [504, 262] width 444 height 30
type input "1.77"
click at [300, 336] on label "Acres" at bounding box center [314, 334] width 29 height 18
click at [300, 335] on input "Acres" at bounding box center [305, 330] width 10 height 10
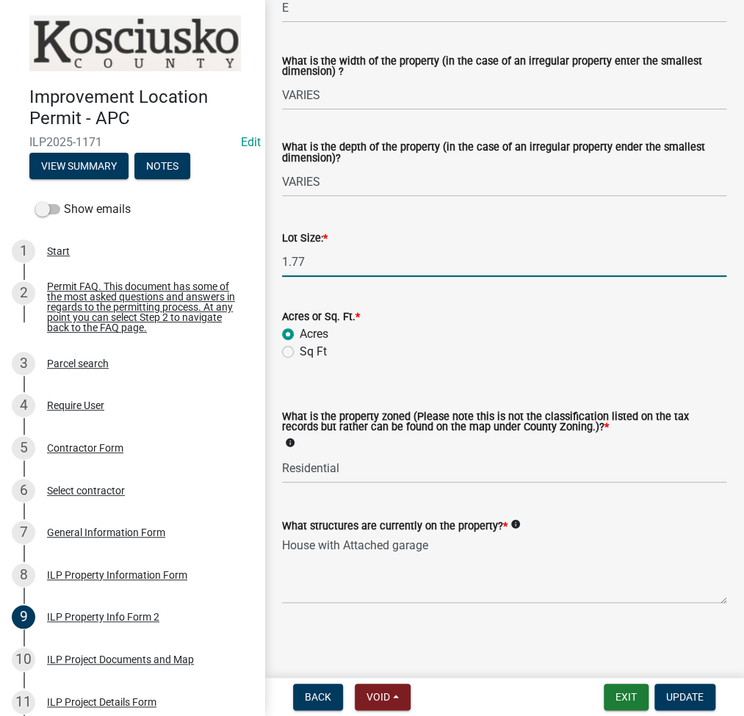
radio input "true"
click at [682, 692] on span "Update" at bounding box center [684, 697] width 37 height 12
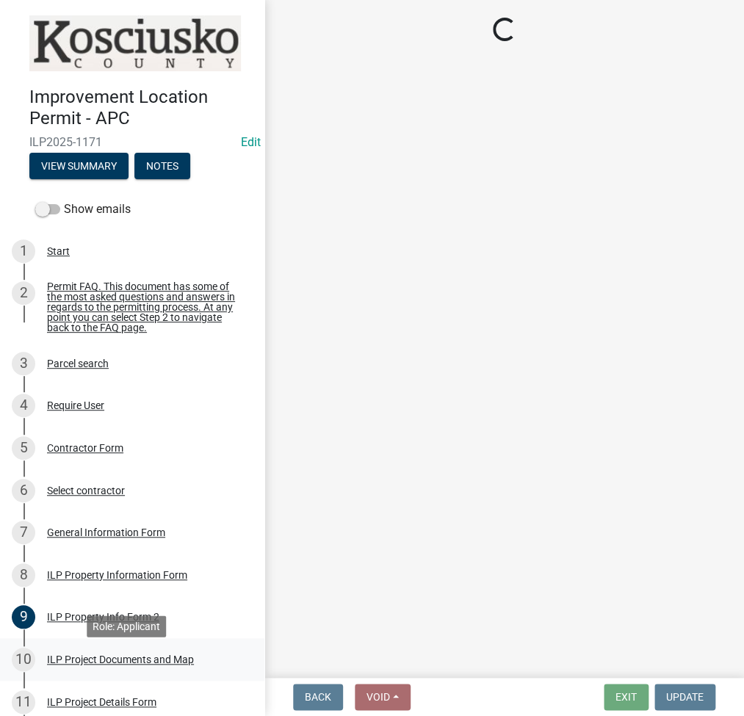
select select "fc758b50-acba-4166-9f24-5248f0f78016"
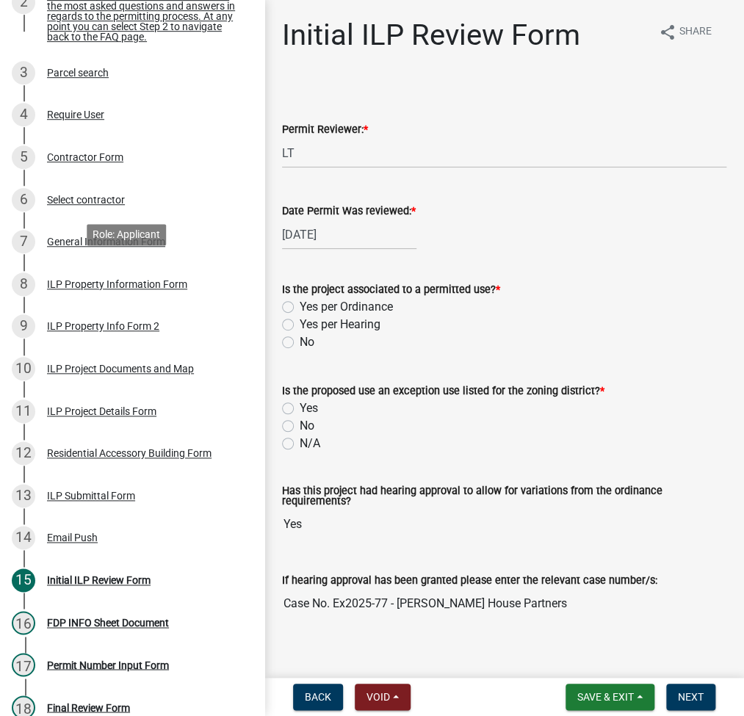
scroll to position [391, 0]
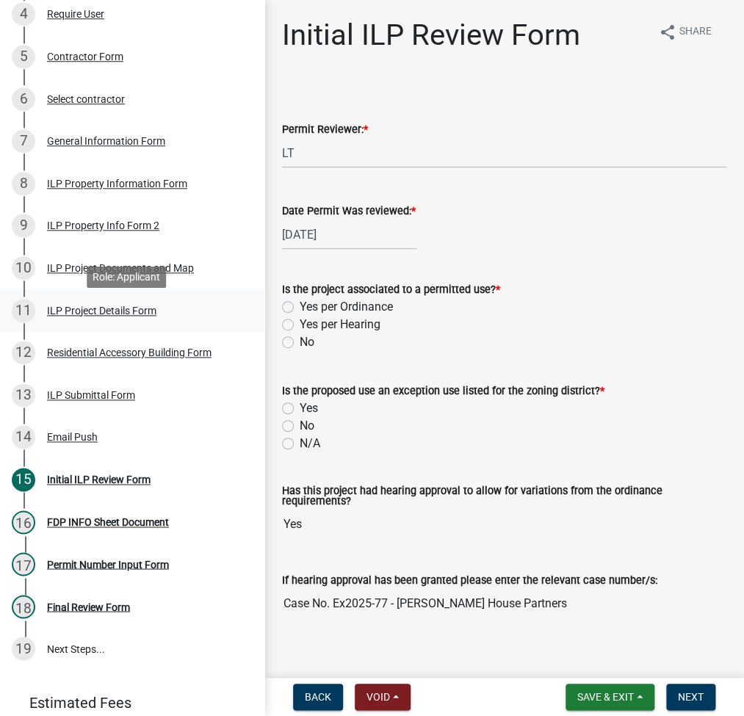
click at [92, 311] on div "ILP Project Details Form" at bounding box center [101, 310] width 109 height 10
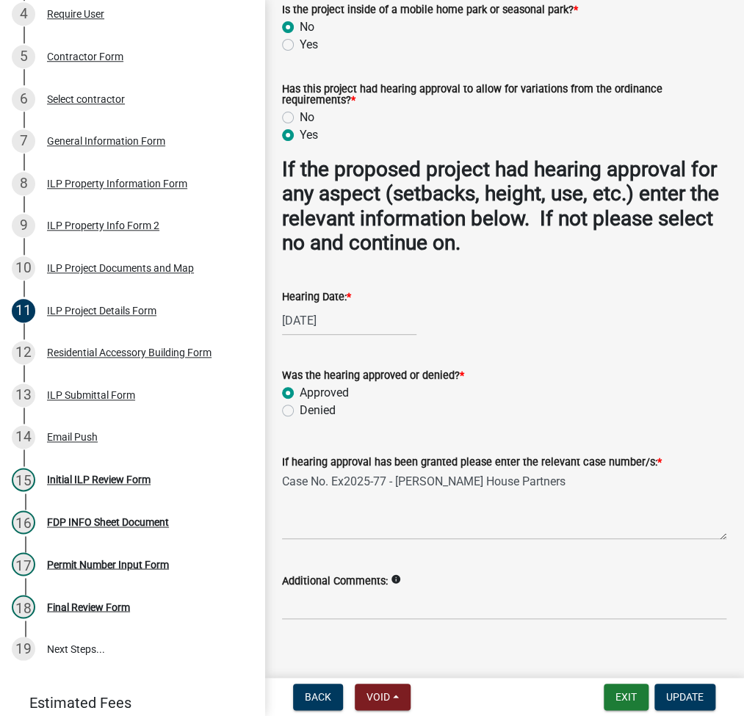
scroll to position [1422, 0]
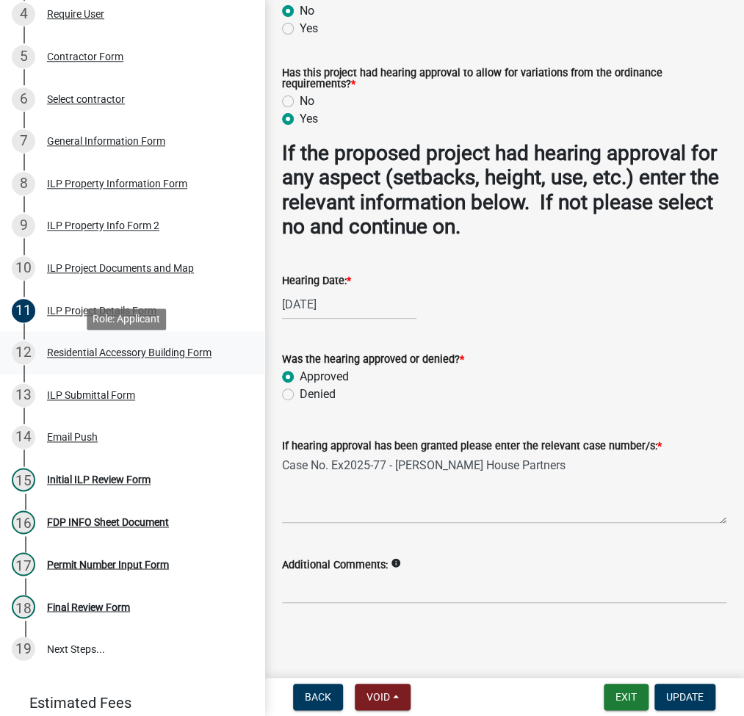
click at [197, 364] on div "12 Residential Accessory Building Form" at bounding box center [126, 352] width 229 height 23
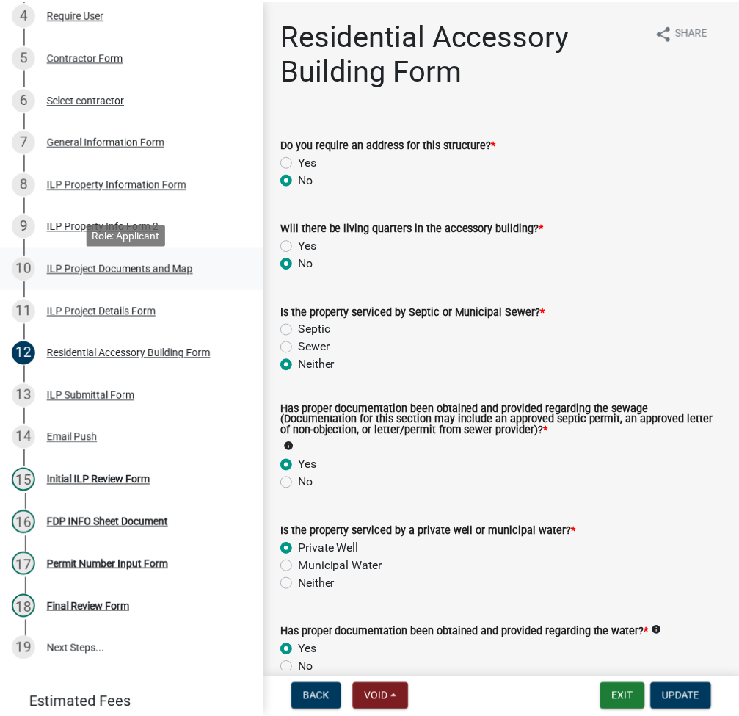
scroll to position [0, 0]
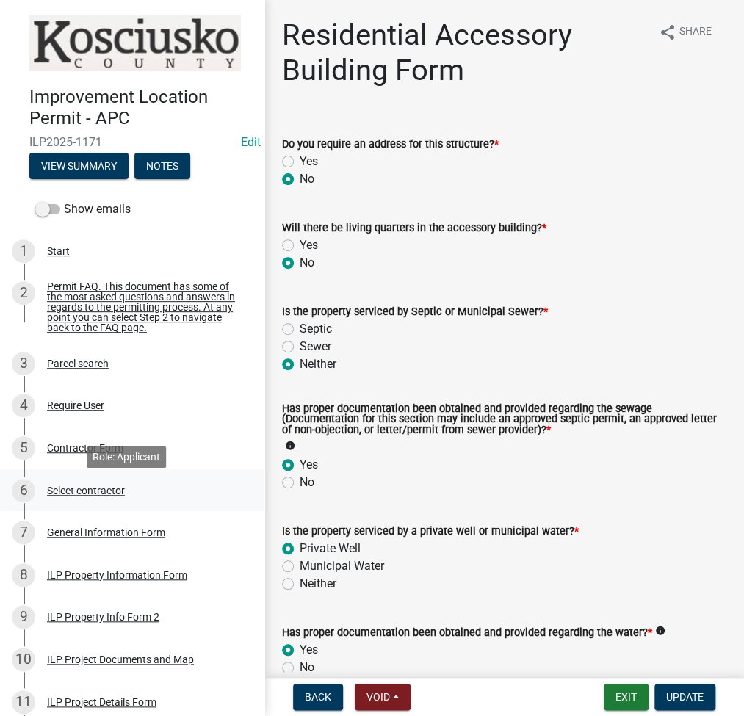
click at [88, 496] on div "Select contractor" at bounding box center [86, 490] width 78 height 10
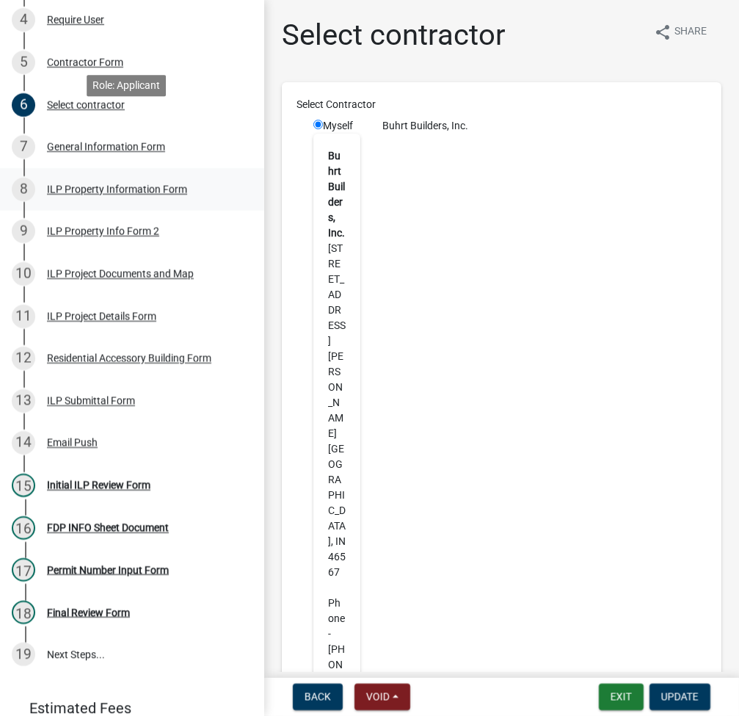
scroll to position [455, 0]
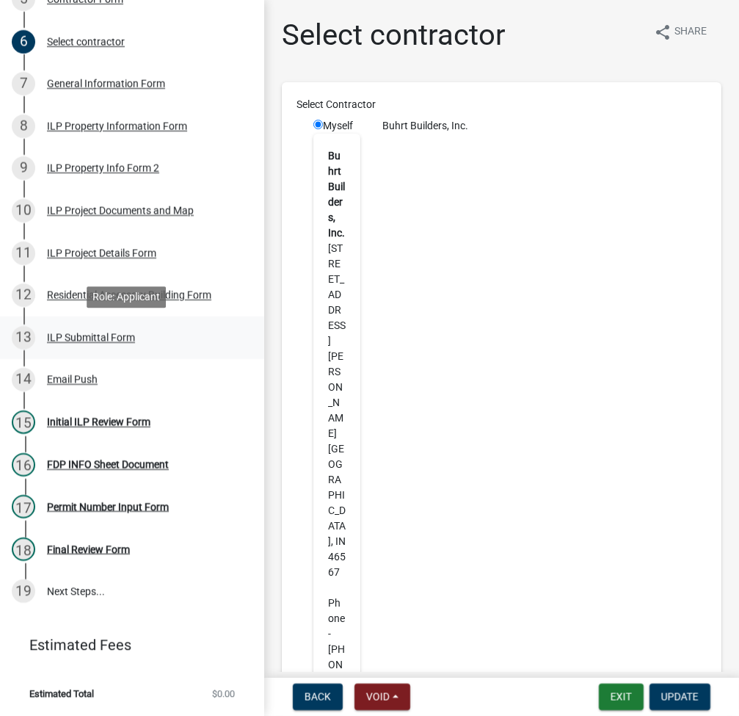
click at [92, 340] on div "ILP Submittal Form" at bounding box center [91, 338] width 88 height 10
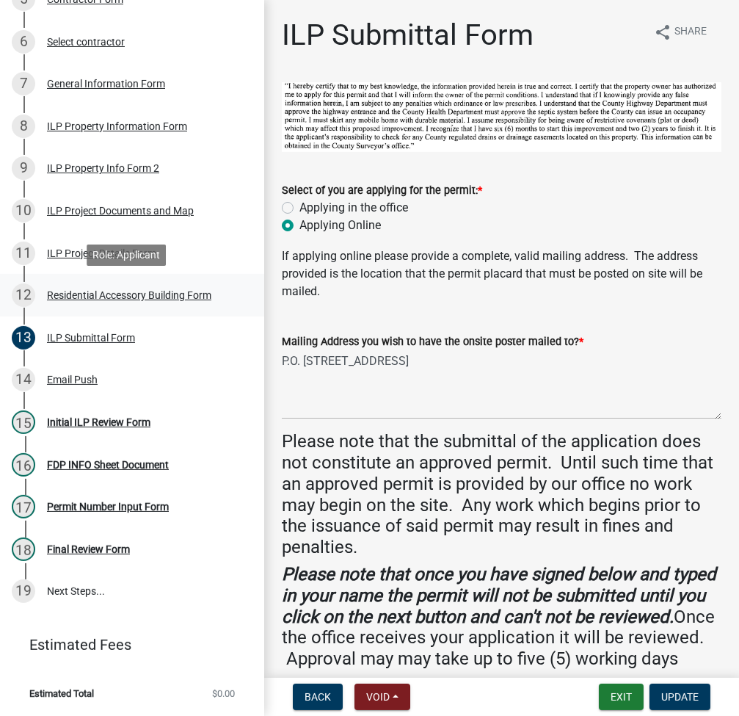
click at [159, 297] on div "Residential Accessory Building Form" at bounding box center [129, 295] width 164 height 10
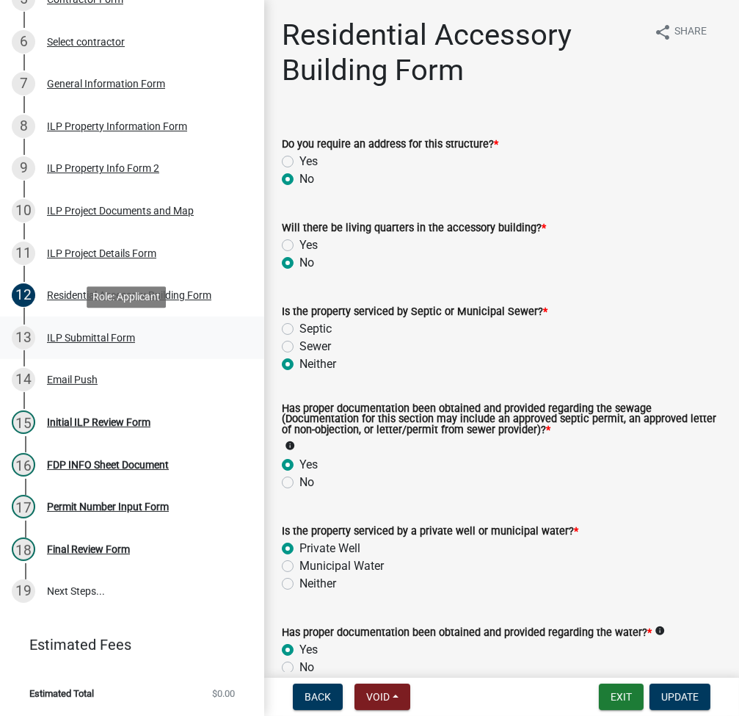
click at [103, 341] on div "ILP Submittal Form" at bounding box center [91, 338] width 88 height 10
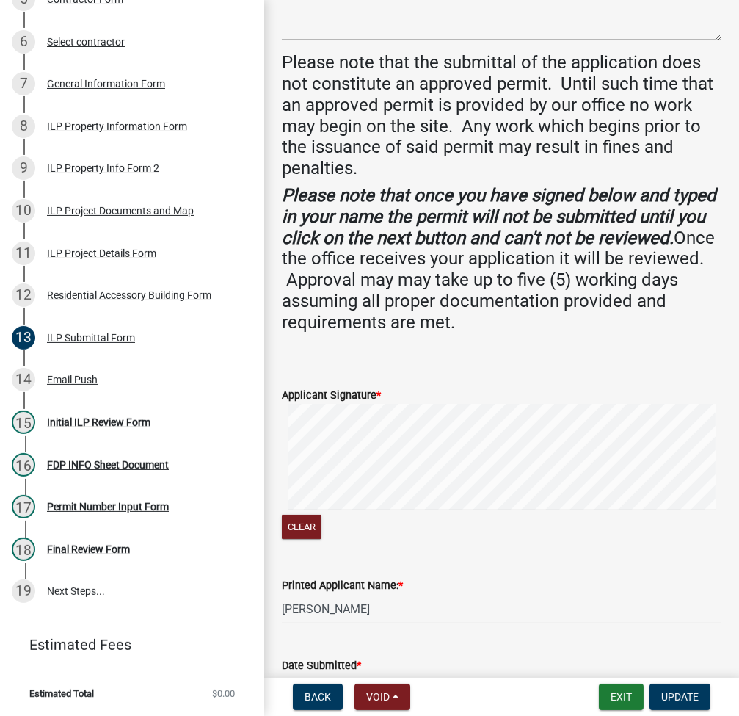
scroll to position [476, 0]
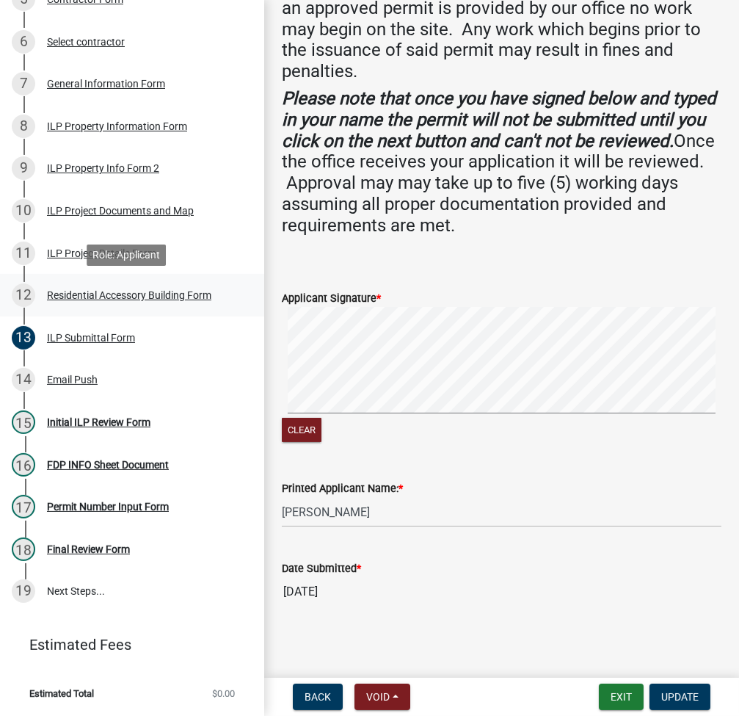
click at [117, 297] on div "Residential Accessory Building Form" at bounding box center [129, 295] width 164 height 10
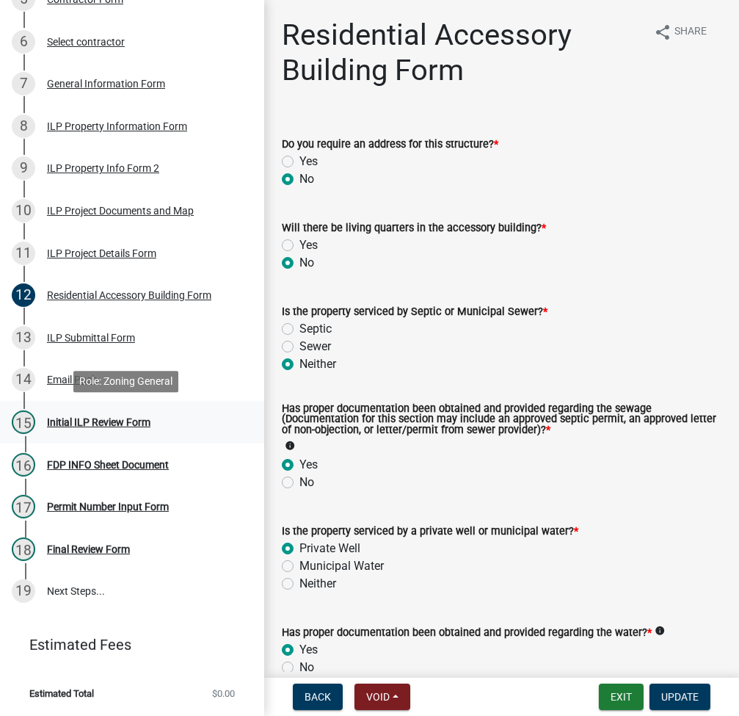
click at [79, 418] on div "Initial ILP Review Form" at bounding box center [99, 422] width 104 height 10
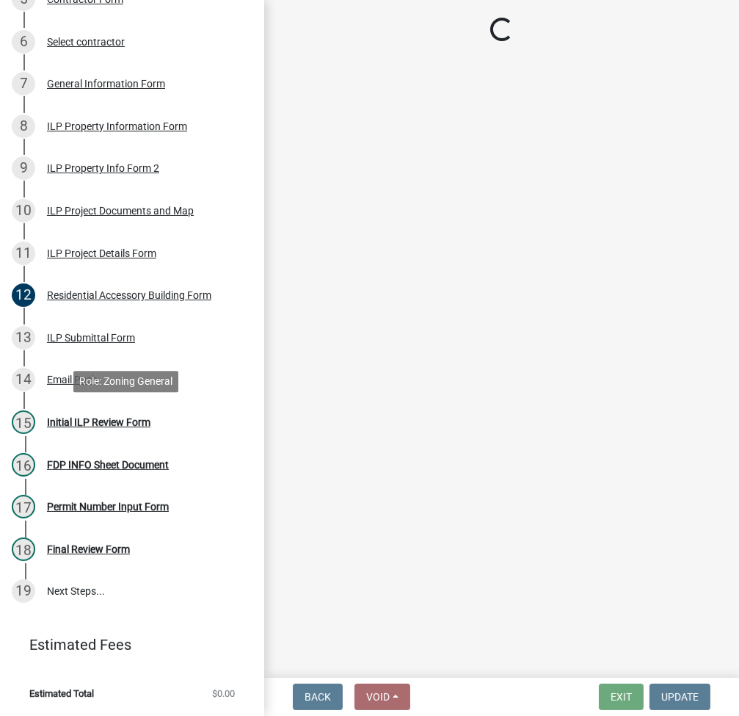
select select "fc758b50-acba-4166-9f24-5248f0f78016"
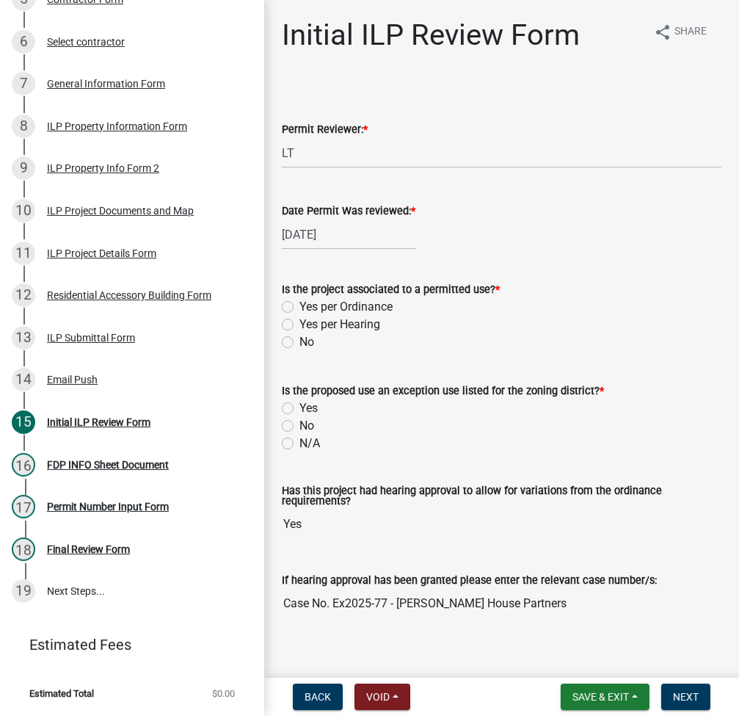
click at [300, 327] on label "Yes per Hearing" at bounding box center [340, 325] width 81 height 18
click at [300, 325] on input "Yes per Hearing" at bounding box center [305, 321] width 10 height 10
radio input "true"
click at [300, 405] on label "Yes" at bounding box center [309, 408] width 18 height 18
click at [300, 405] on input "Yes" at bounding box center [305, 404] width 10 height 10
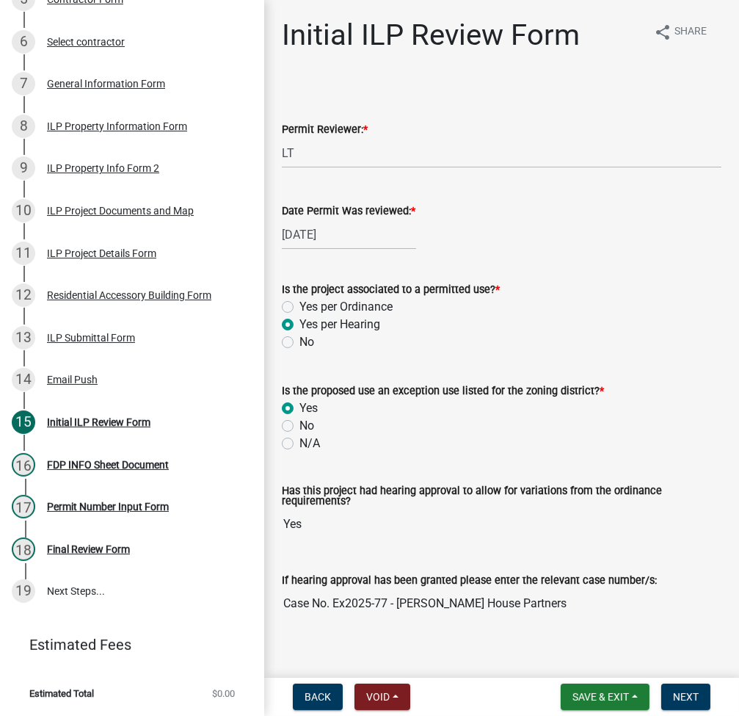
radio input "true"
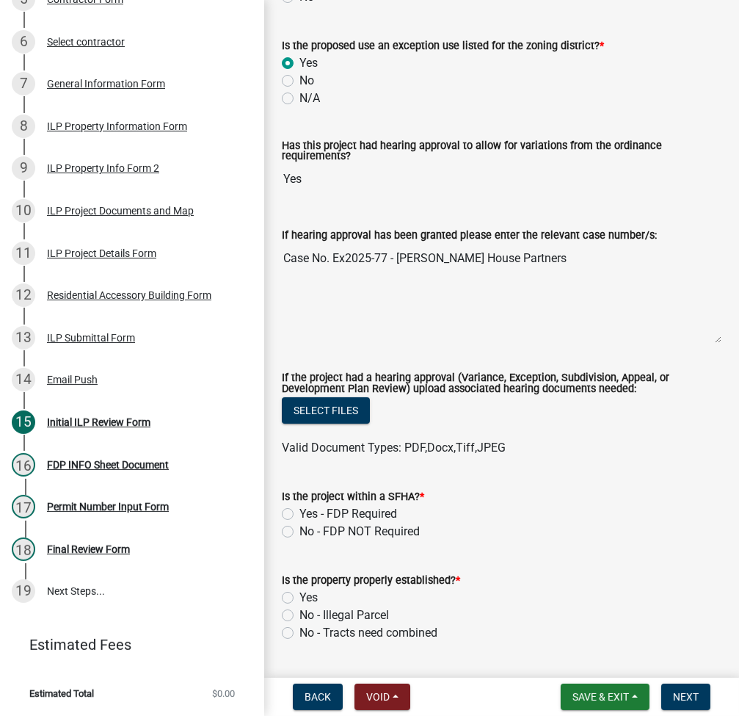
scroll to position [391, 0]
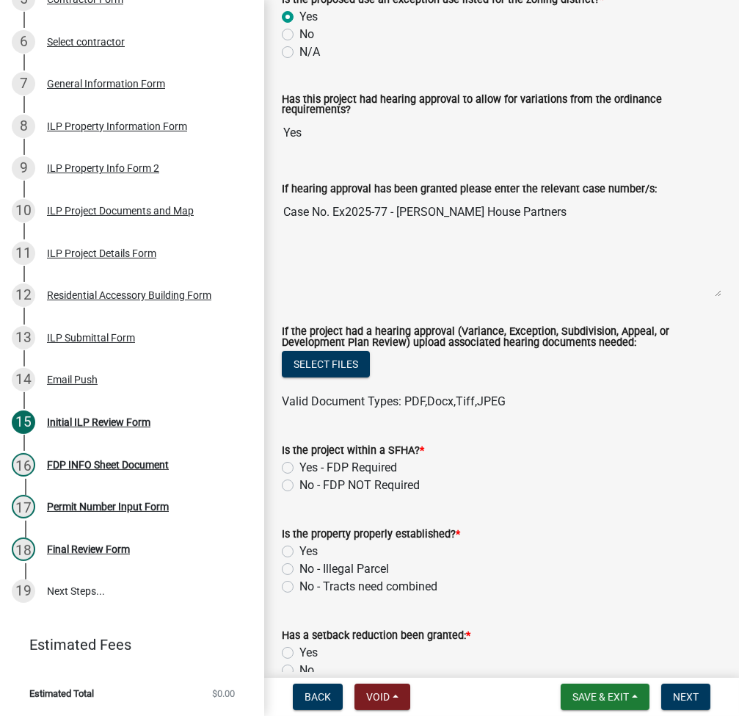
click at [300, 485] on label "No - FDP NOT Required" at bounding box center [360, 486] width 120 height 18
click at [300, 485] on input "No - FDP NOT Required" at bounding box center [305, 482] width 10 height 10
radio input "true"
click at [300, 551] on label "Yes" at bounding box center [309, 552] width 18 height 18
click at [300, 551] on input "Yes" at bounding box center [305, 548] width 10 height 10
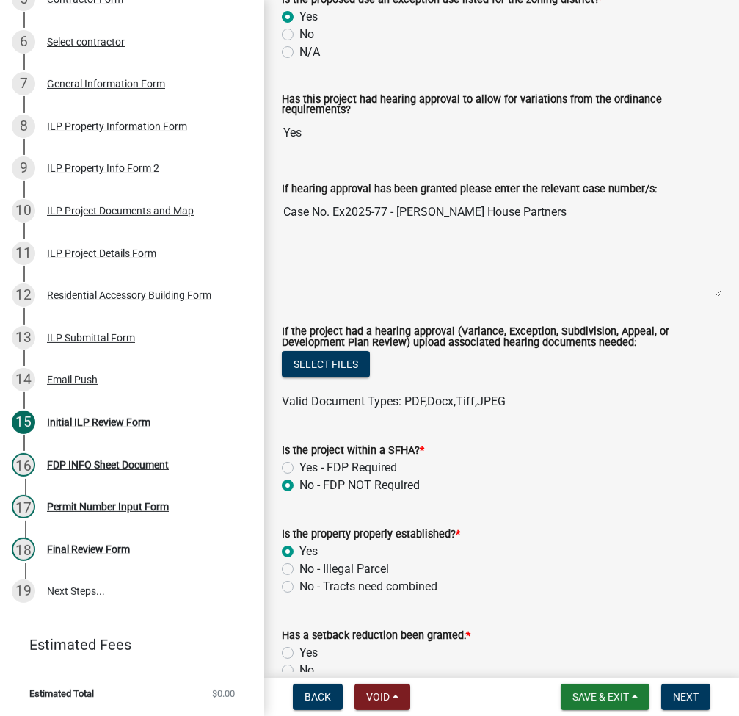
radio input "true"
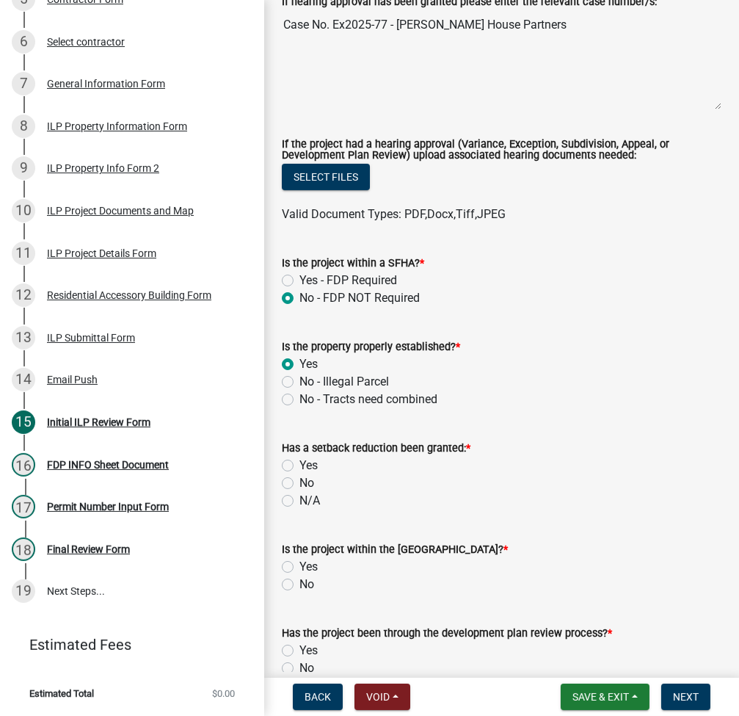
scroll to position [587, 0]
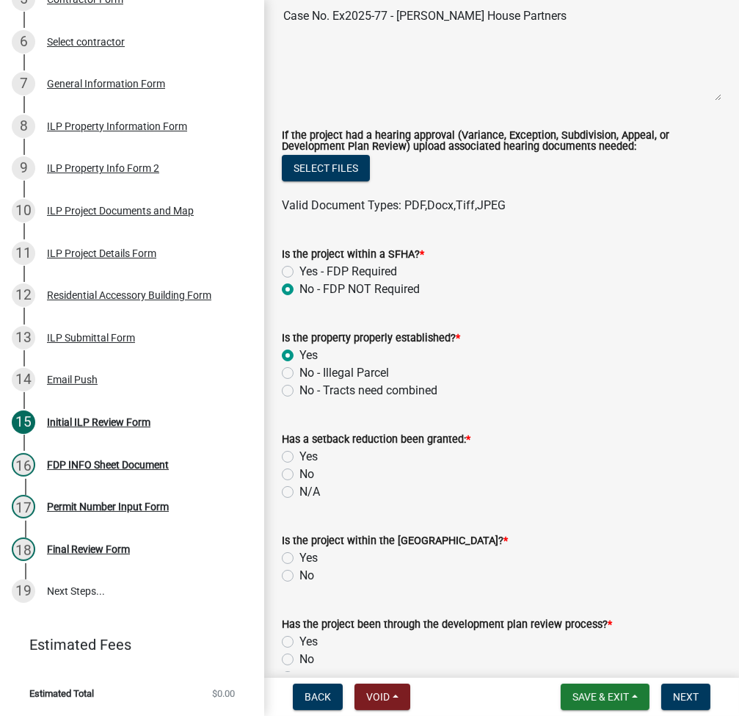
click at [300, 456] on label "Yes" at bounding box center [309, 457] width 18 height 18
click at [300, 456] on input "Yes" at bounding box center [305, 453] width 10 height 10
radio input "true"
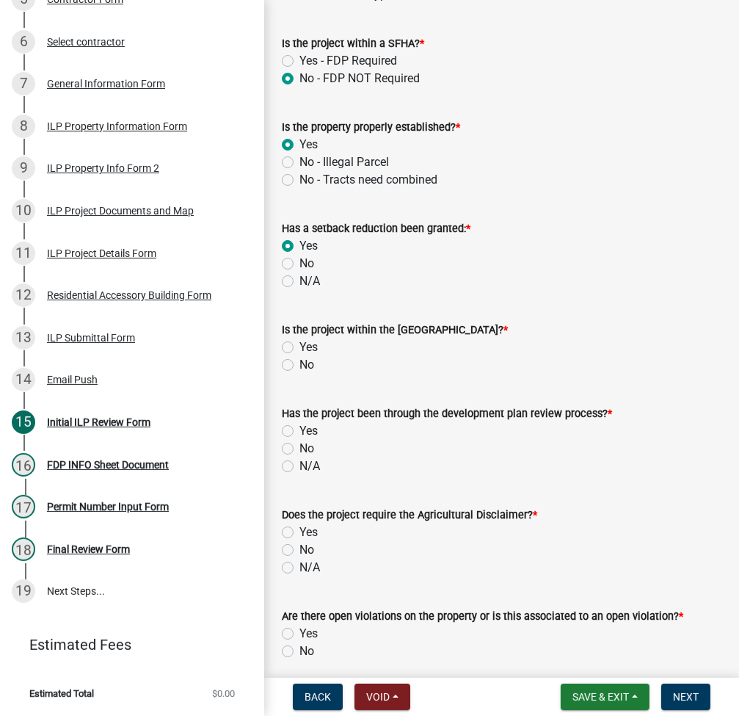
scroll to position [979, 0]
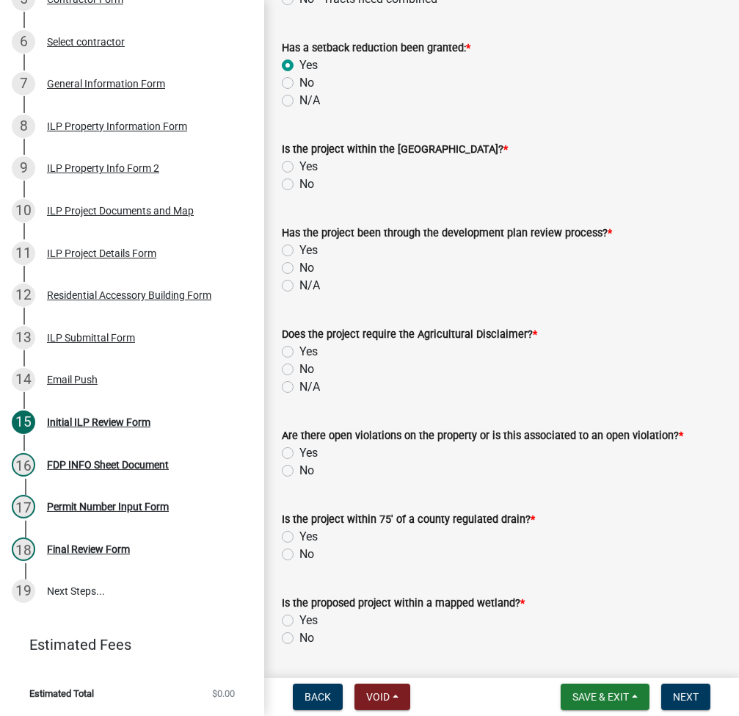
click at [300, 183] on label "No" at bounding box center [307, 184] width 15 height 18
click at [300, 183] on input "No" at bounding box center [305, 180] width 10 height 10
radio input "true"
click at [300, 282] on label "N/A" at bounding box center [310, 286] width 21 height 18
click at [300, 282] on input "N/A" at bounding box center [305, 282] width 10 height 10
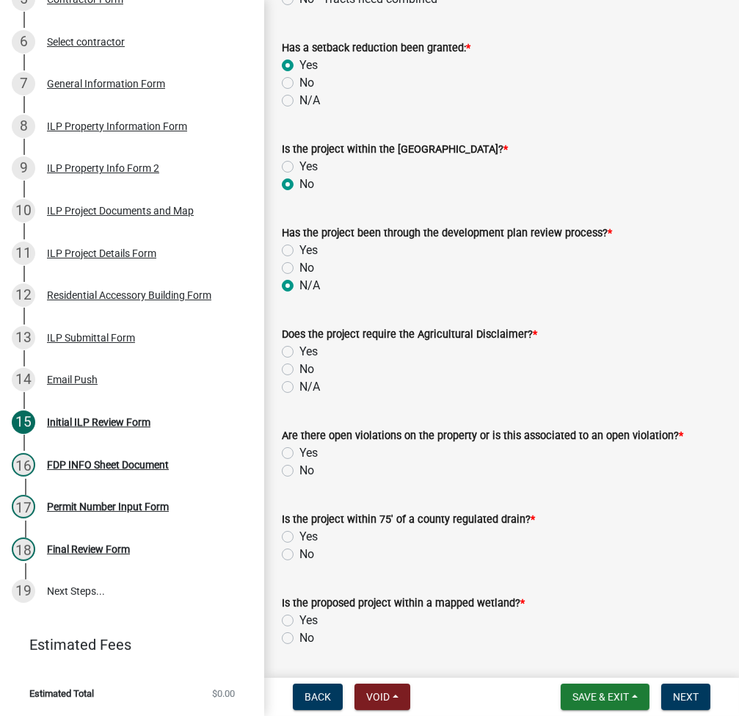
radio input "true"
click at [300, 383] on label "N/A" at bounding box center [310, 387] width 21 height 18
click at [300, 383] on input "N/A" at bounding box center [305, 383] width 10 height 10
radio input "true"
click at [291, 496] on form "Is the project within 75' of a county regulated drain? * Yes No" at bounding box center [502, 528] width 440 height 70
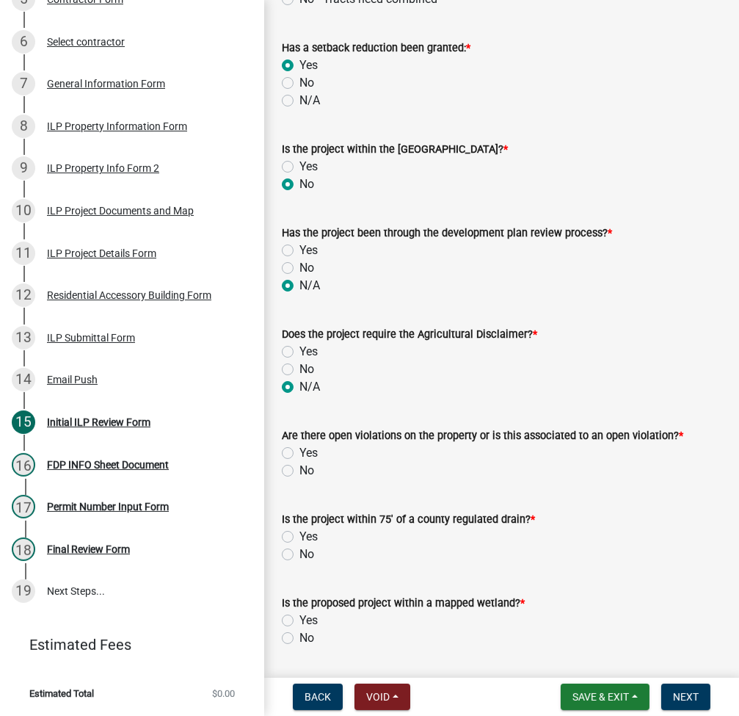
click at [300, 472] on label "No" at bounding box center [307, 471] width 15 height 18
click at [300, 471] on input "No" at bounding box center [305, 467] width 10 height 10
radio input "true"
click at [300, 551] on label "No" at bounding box center [307, 555] width 15 height 18
click at [300, 551] on input "No" at bounding box center [305, 551] width 10 height 10
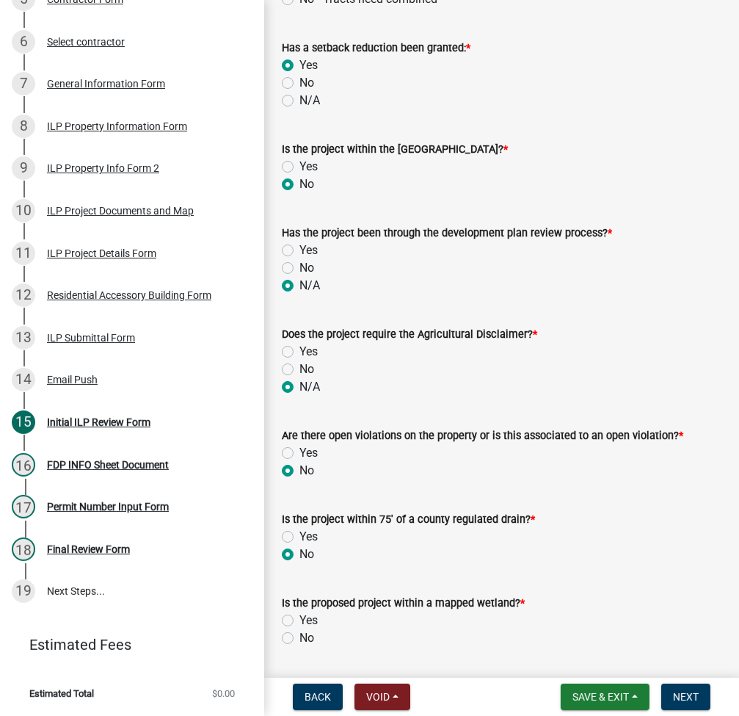
radio input "true"
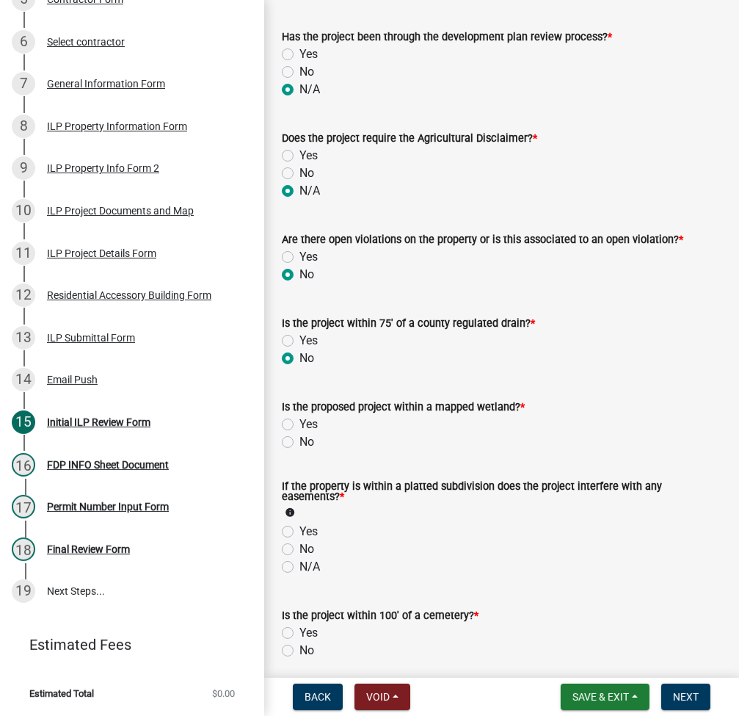
click at [300, 441] on label "No" at bounding box center [307, 442] width 15 height 18
click at [300, 441] on input "No" at bounding box center [305, 438] width 10 height 10
radio input "true"
click at [300, 546] on label "No" at bounding box center [307, 549] width 15 height 18
click at [300, 546] on input "No" at bounding box center [305, 545] width 10 height 10
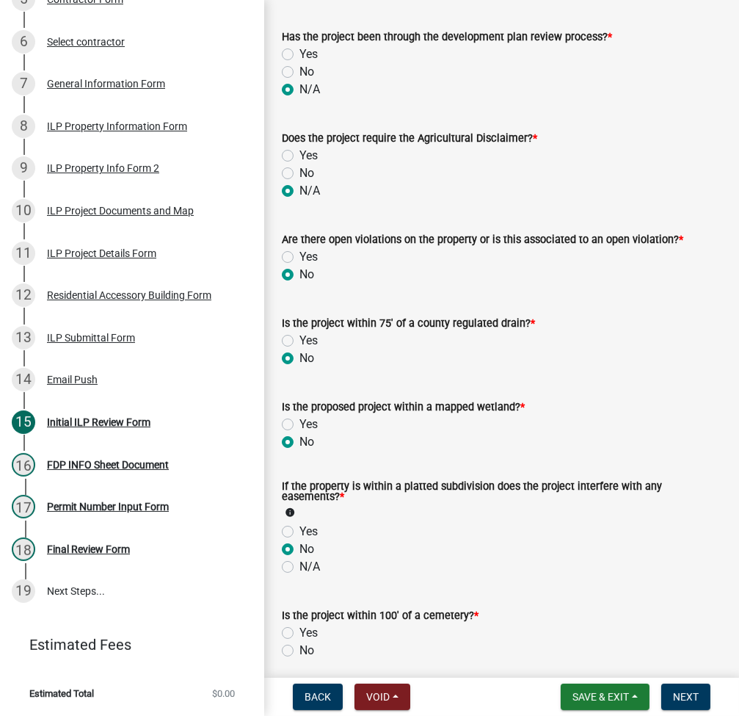
radio input "true"
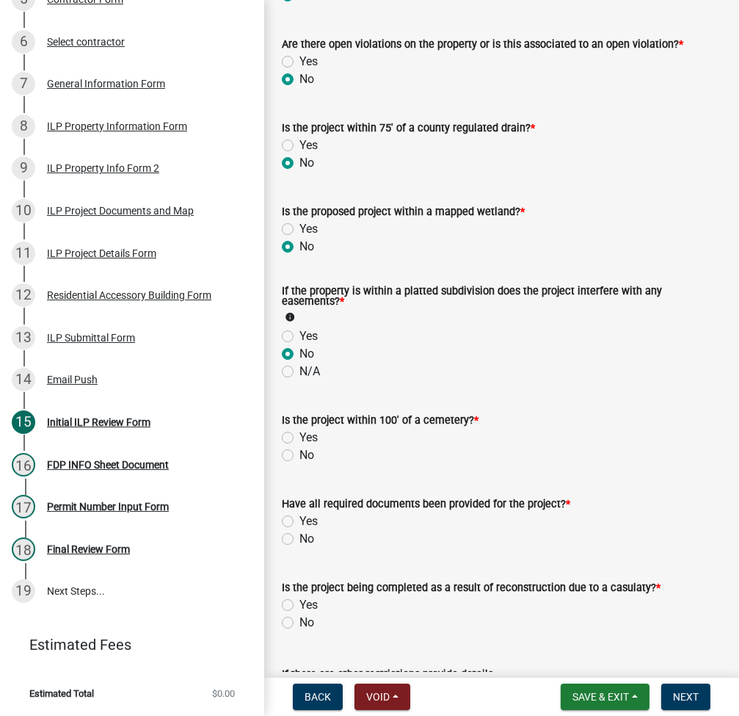
click at [300, 454] on label "No" at bounding box center [307, 455] width 15 height 18
click at [300, 454] on input "No" at bounding box center [305, 451] width 10 height 10
radio input "true"
click at [300, 518] on label "Yes" at bounding box center [309, 522] width 18 height 18
click at [300, 518] on input "Yes" at bounding box center [305, 518] width 10 height 10
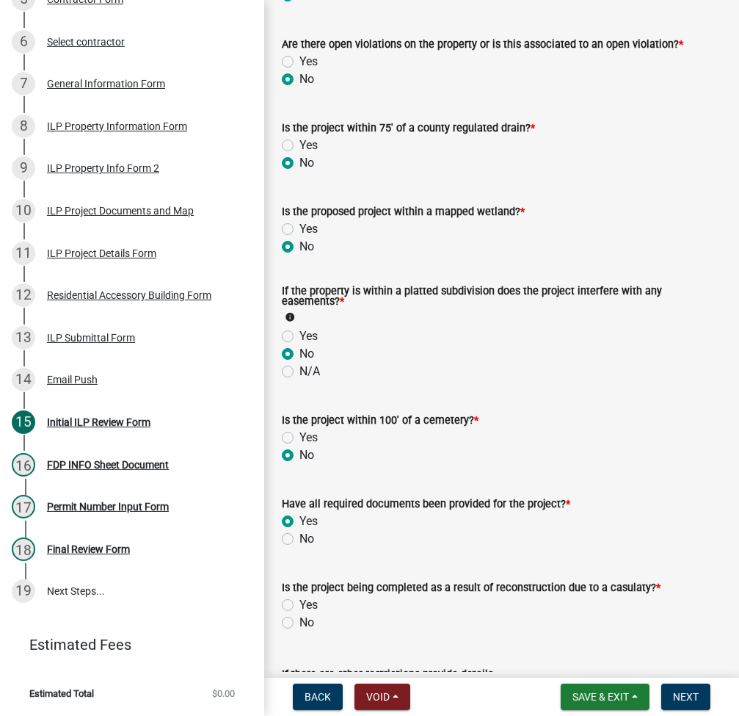
radio input "true"
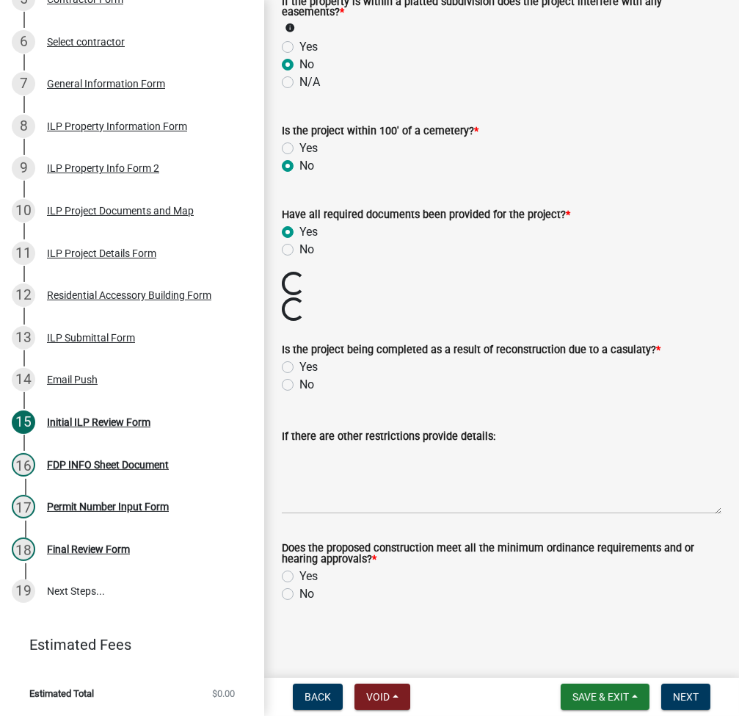
scroll to position [1634, 0]
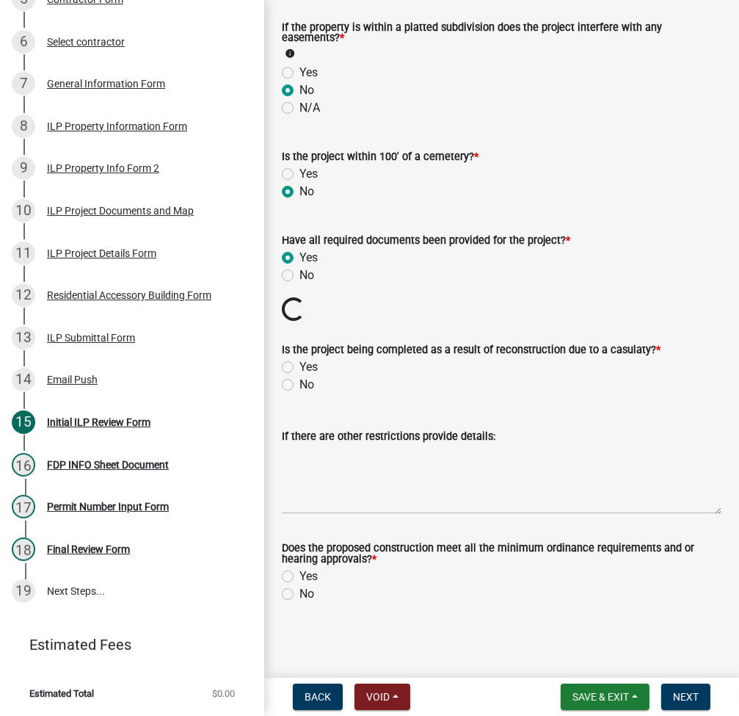
click at [300, 383] on label "No" at bounding box center [307, 385] width 15 height 18
click at [300, 383] on input "No" at bounding box center [305, 381] width 10 height 10
radio input "true"
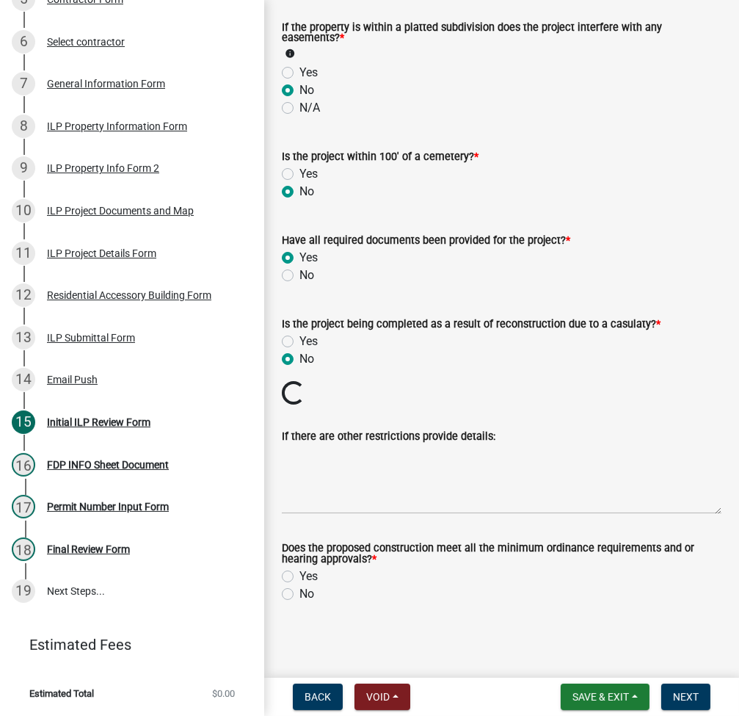
scroll to position [1608, 0]
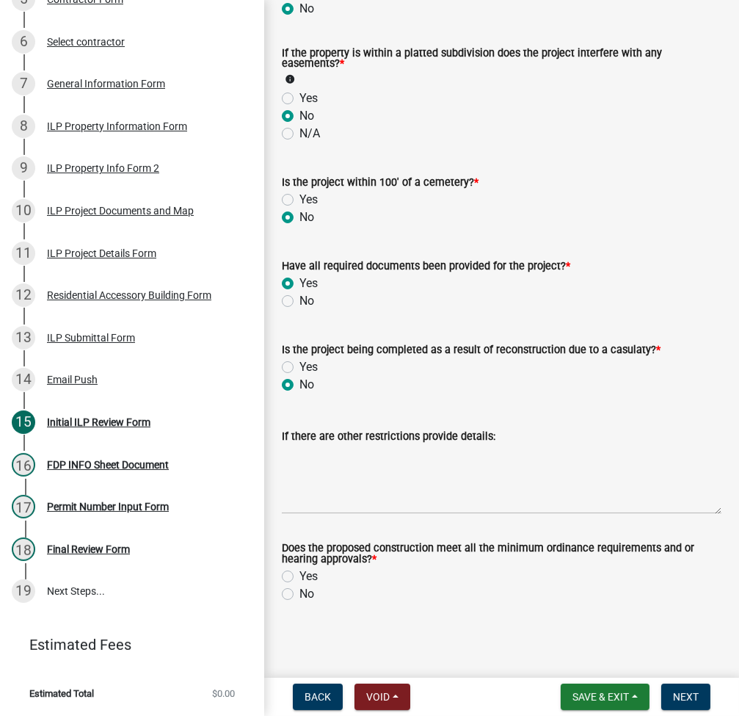
click at [300, 574] on label "Yes" at bounding box center [309, 577] width 18 height 18
click at [300, 574] on input "Yes" at bounding box center [305, 573] width 10 height 10
radio input "true"
click at [685, 697] on span "Next" at bounding box center [686, 697] width 26 height 12
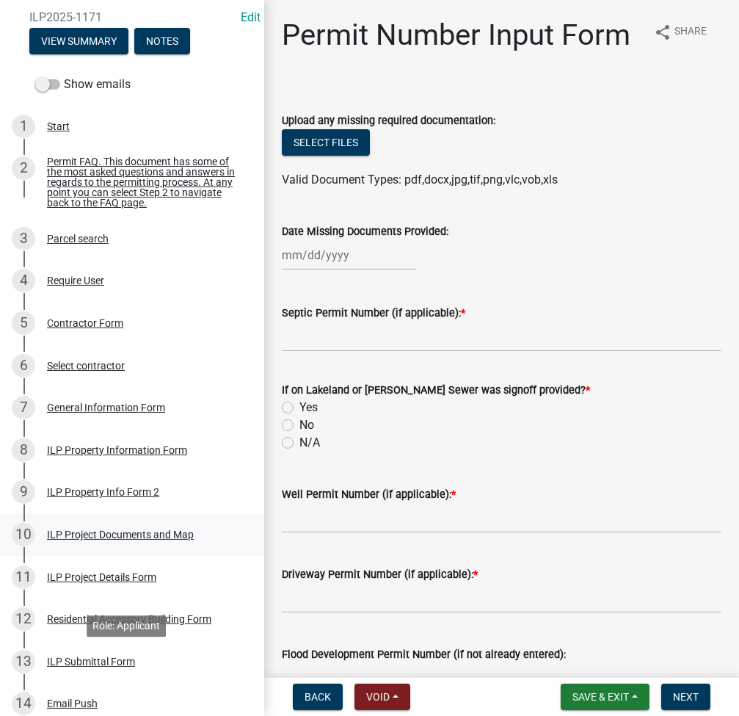
scroll to position [0, 0]
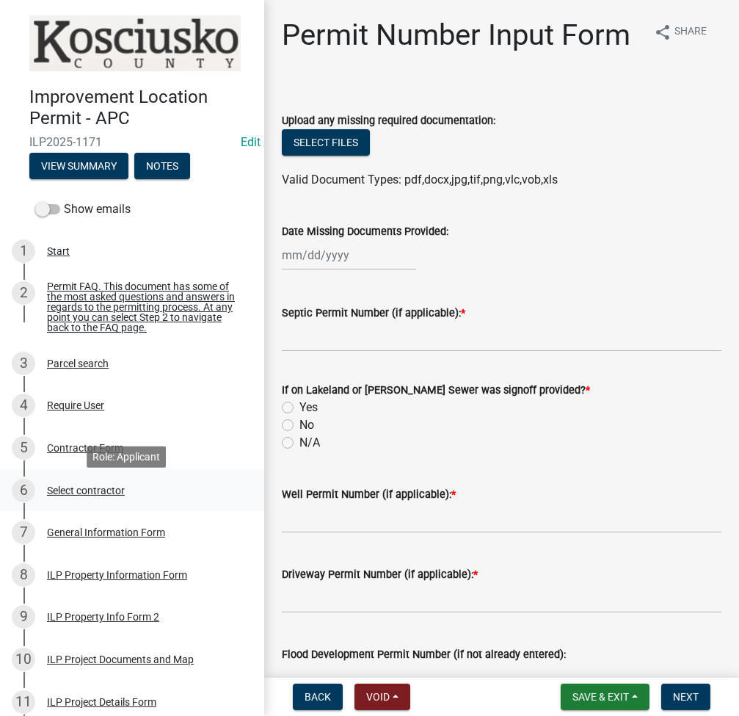
click at [96, 496] on div "Select contractor" at bounding box center [86, 490] width 78 height 10
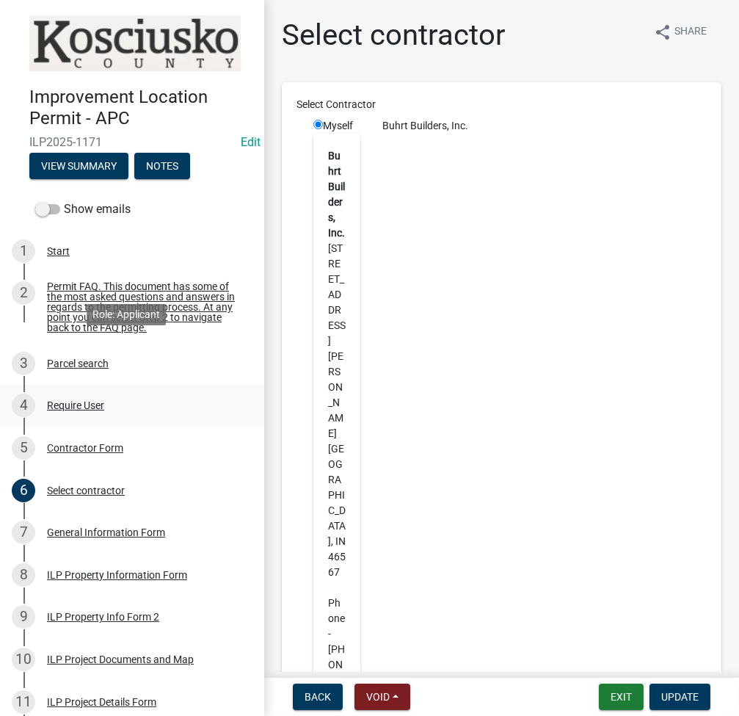
scroll to position [455, 0]
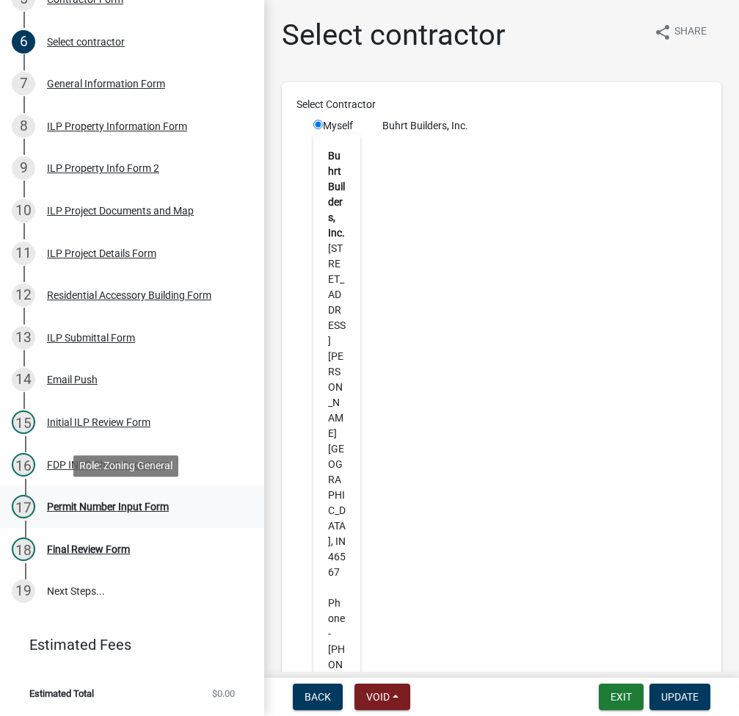
click at [84, 514] on div "17 Permit Number Input Form" at bounding box center [126, 506] width 229 height 23
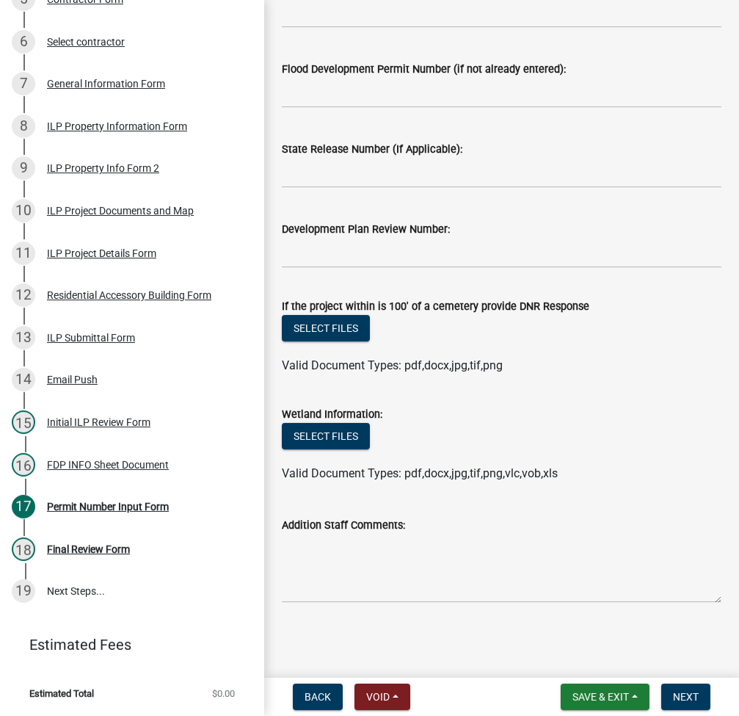
scroll to position [0, 0]
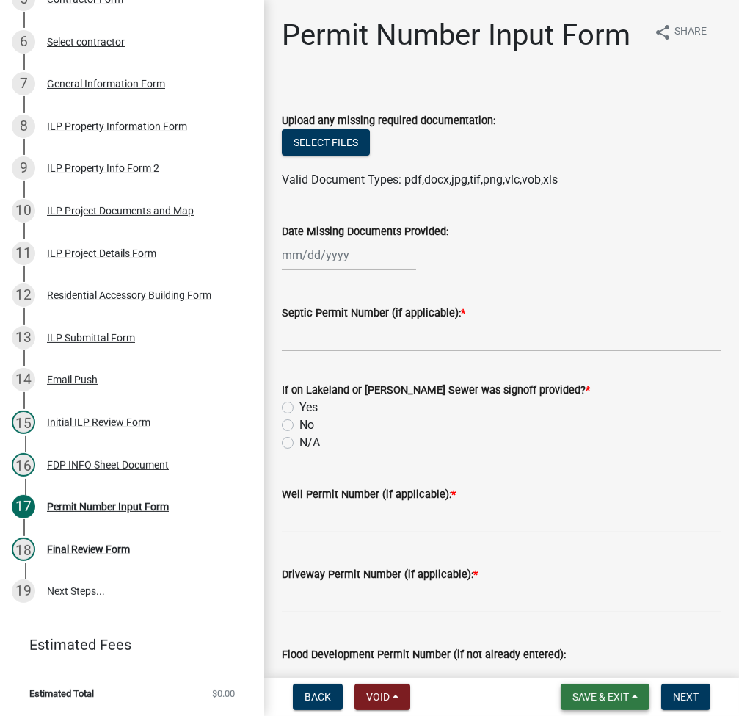
click at [609, 692] on span "Save & Exit" at bounding box center [601, 697] width 57 height 12
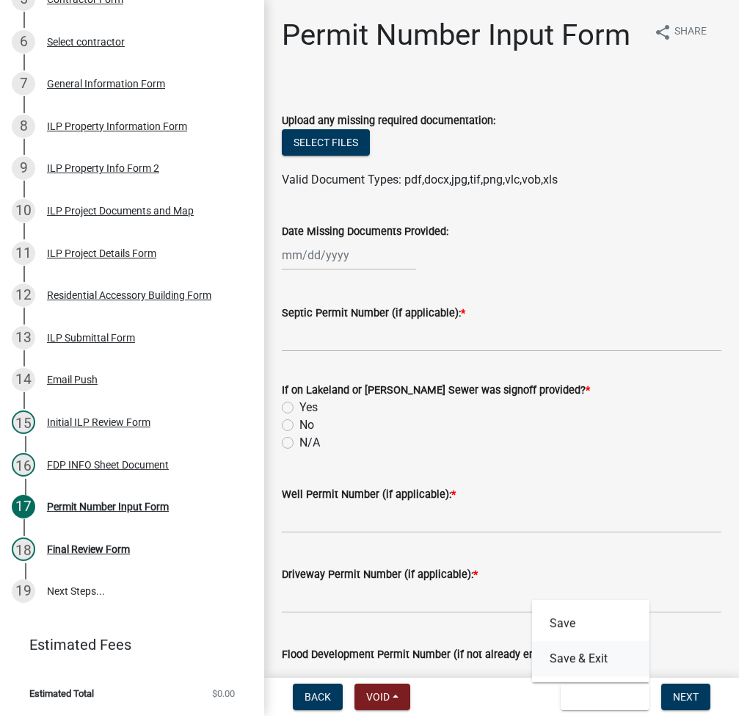
click at [599, 665] on button "Save & Exit" at bounding box center [590, 658] width 117 height 35
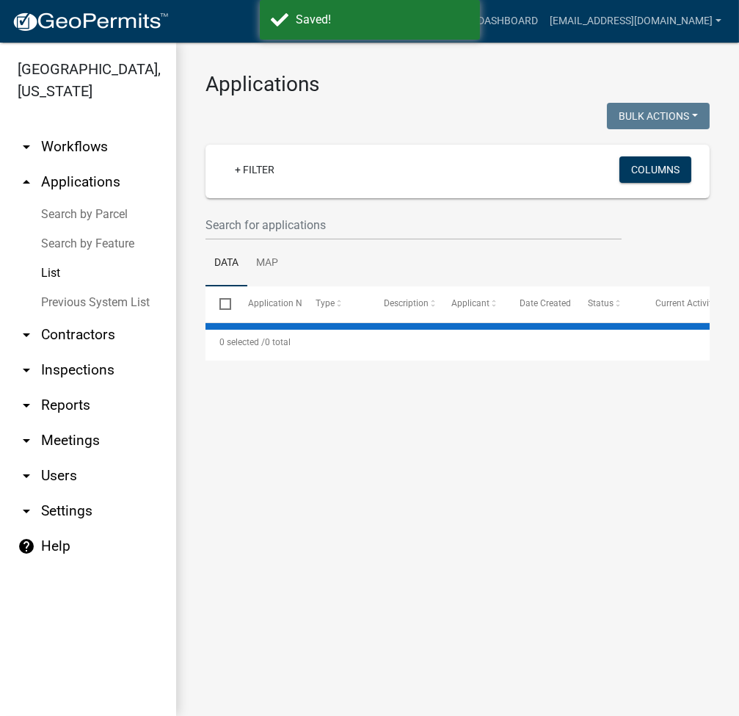
select select "2: 50"
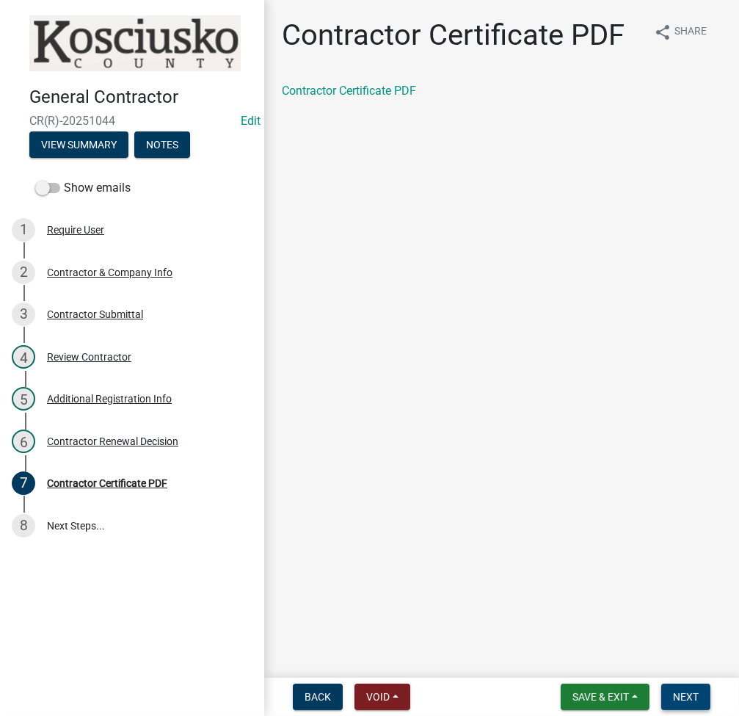
click at [692, 695] on span "Next" at bounding box center [686, 697] width 26 height 12
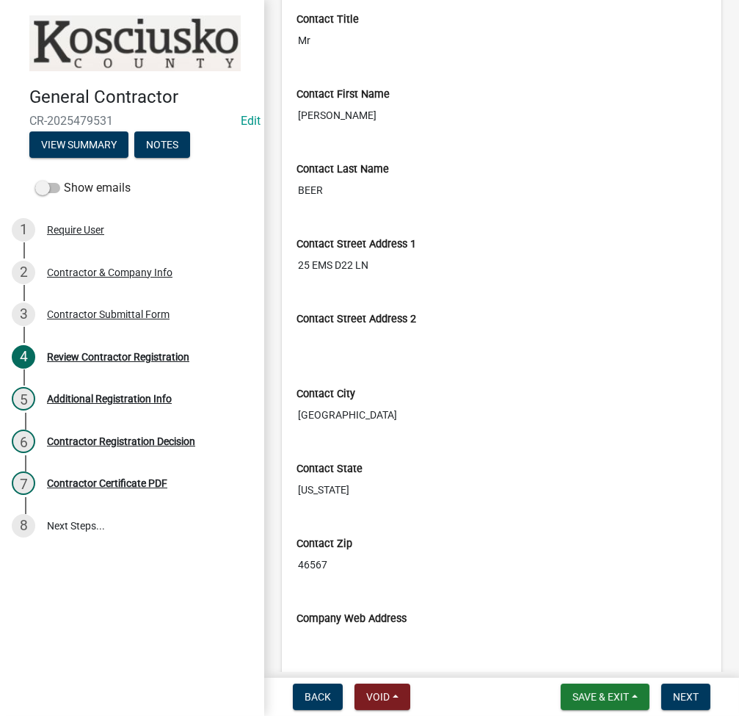
scroll to position [979, 0]
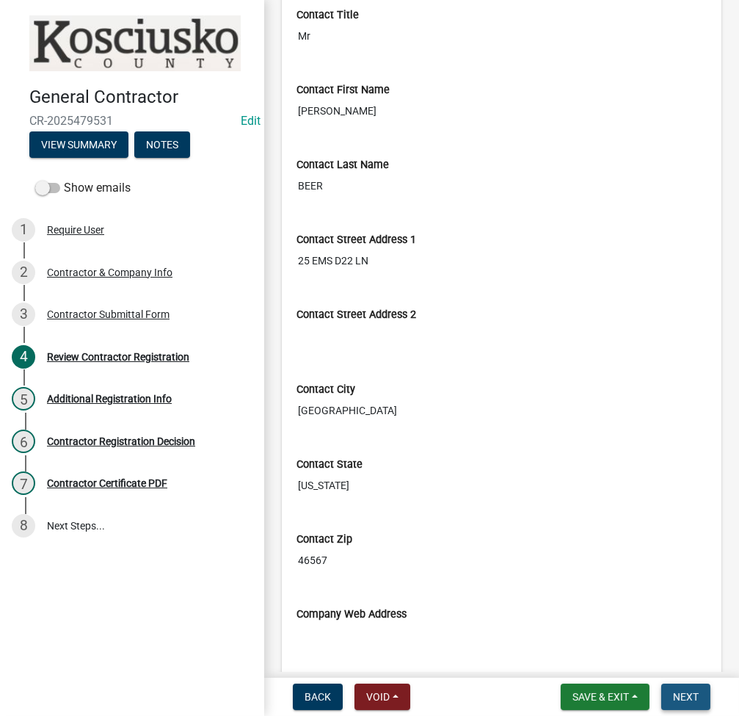
click at [684, 694] on span "Next" at bounding box center [686, 697] width 26 height 12
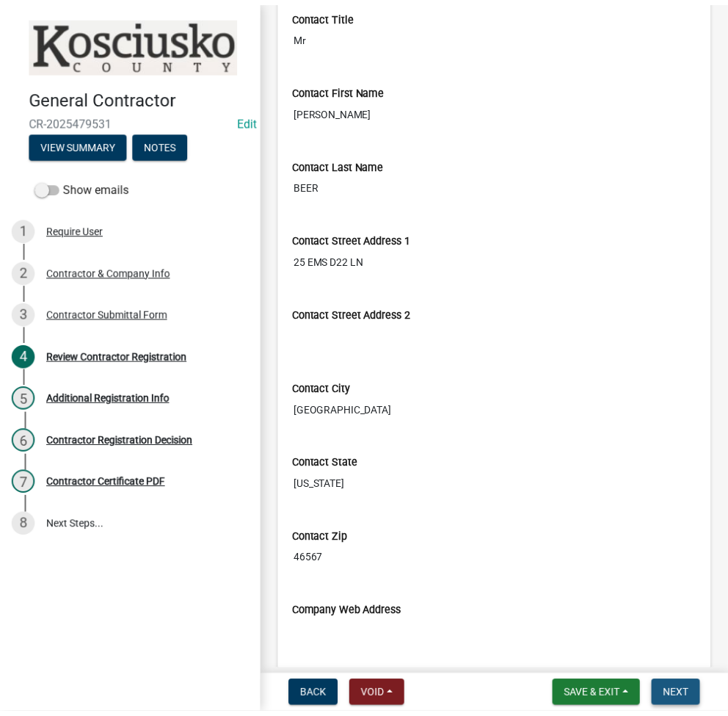
scroll to position [0, 0]
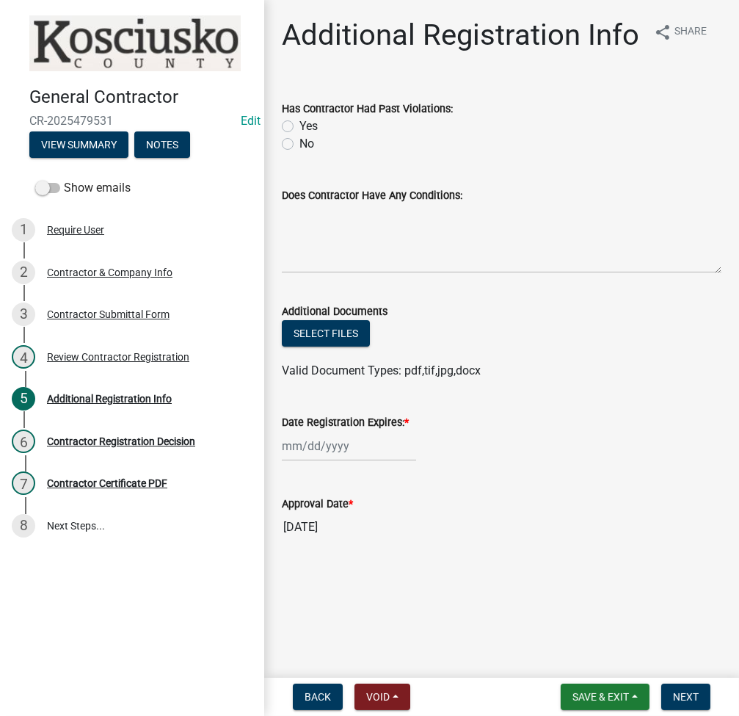
click at [300, 145] on label "No" at bounding box center [307, 144] width 15 height 18
click at [300, 145] on input "No" at bounding box center [305, 140] width 10 height 10
radio input "true"
click at [296, 441] on div at bounding box center [349, 446] width 134 height 30
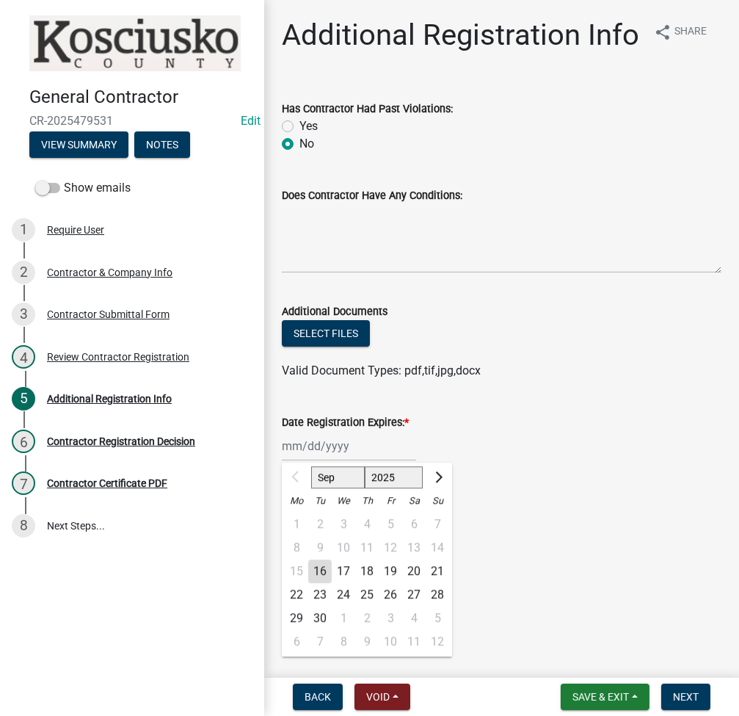
click at [390, 479] on select "2025 2026 2027 2028 2029 2030 2031 2032 2033 2034 2035 2036 2037 2038 2039 2040…" at bounding box center [394, 477] width 59 height 22
select select "2026"
click at [365, 466] on select "2025 2026 2027 2028 2029 2030 2031 2032 2033 2034 2035 2036 2037 2038 2039 2040…" at bounding box center [394, 477] width 59 height 22
click at [342, 568] on div "16" at bounding box center [343, 571] width 23 height 23
type input "09/16/2026"
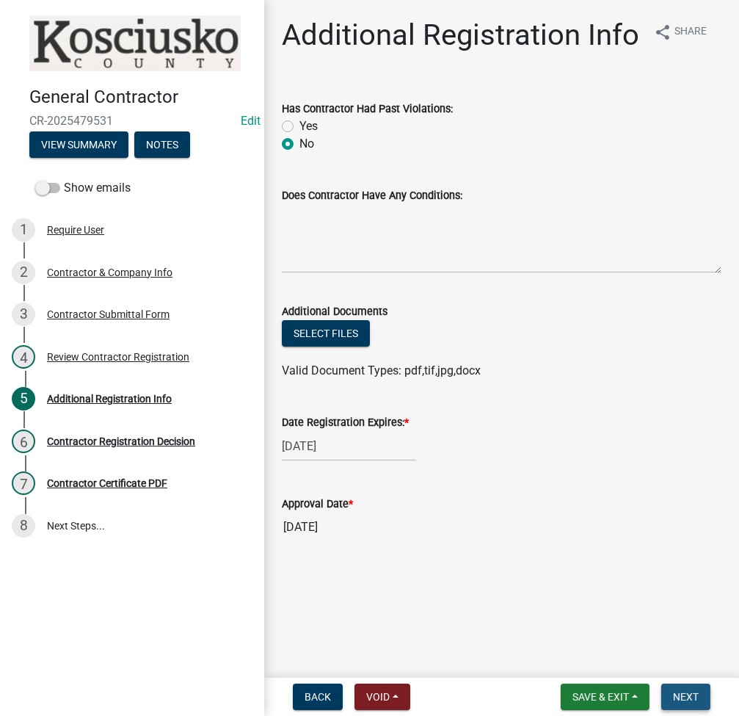
click at [700, 700] on button "Next" at bounding box center [686, 697] width 49 height 26
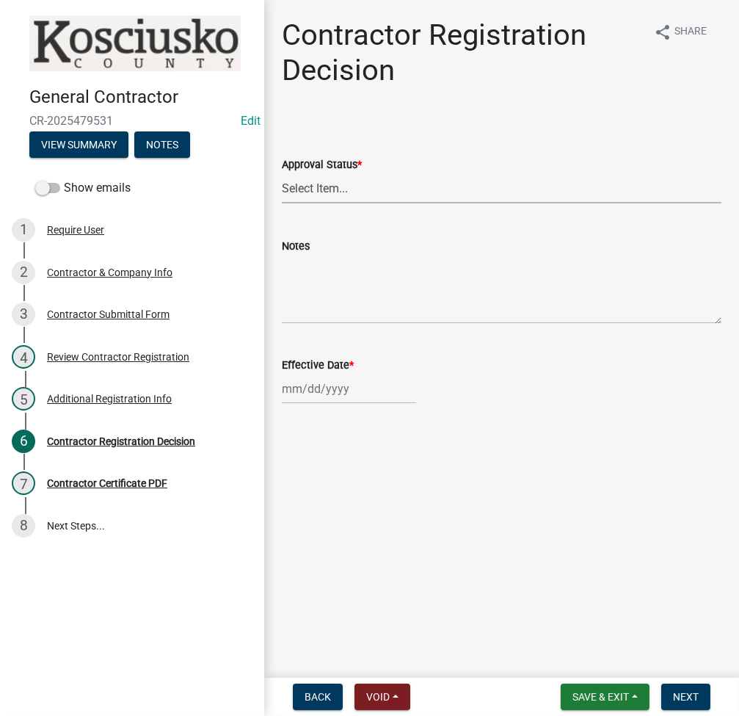
click at [389, 184] on select "Select Item... Approved Denied" at bounding box center [502, 188] width 440 height 30
click at [282, 173] on select "Select Item... Approved Denied" at bounding box center [502, 188] width 440 height 30
select select "8e4351d7-4ebf-4714-a7c9-c8187f00e083"
click at [333, 383] on div at bounding box center [349, 389] width 134 height 30
select select "9"
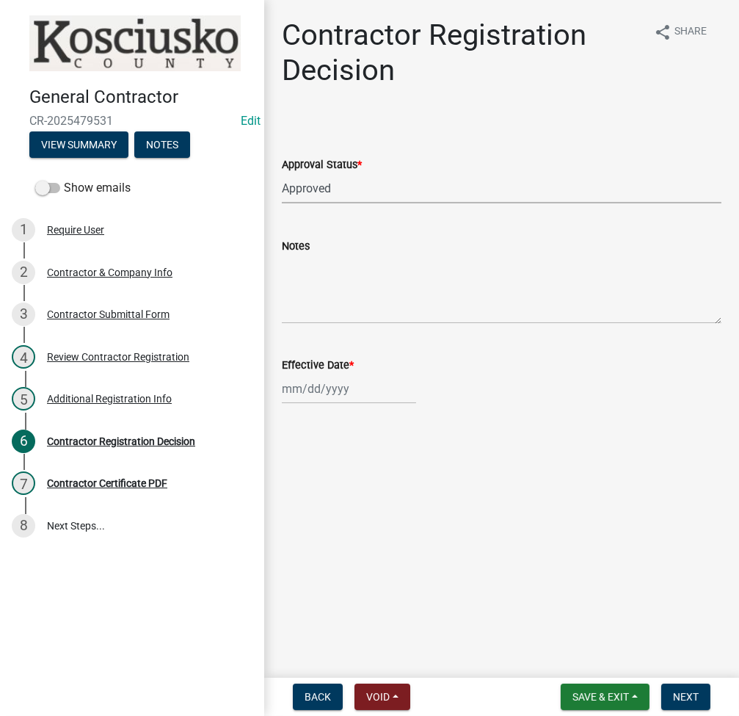
select select "2025"
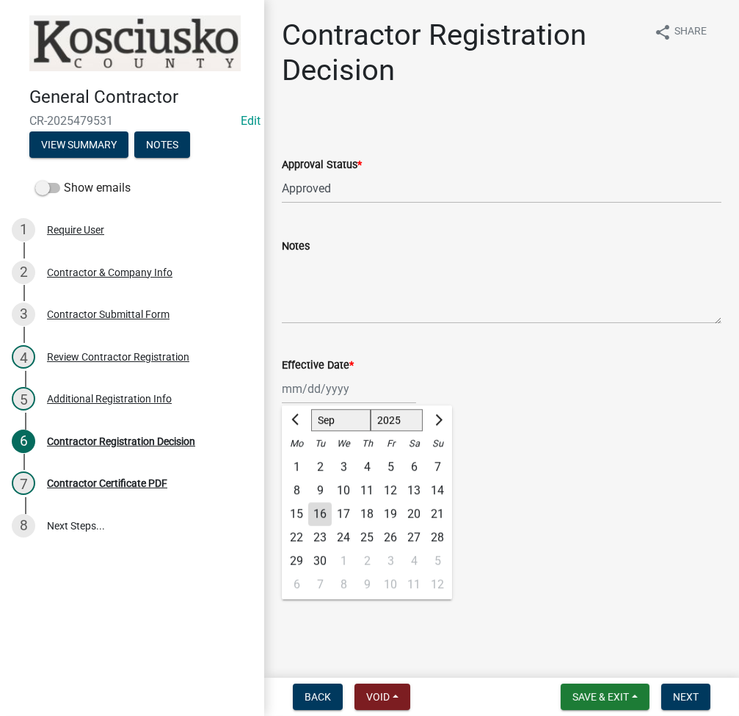
click at [318, 509] on div "16" at bounding box center [319, 513] width 23 height 23
type input "09/16/2025"
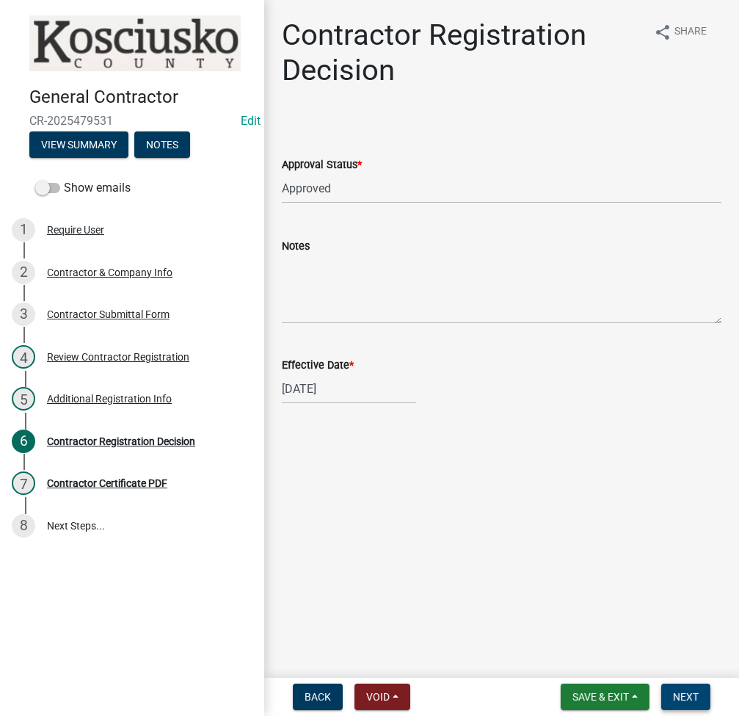
click at [669, 702] on button "Next" at bounding box center [686, 697] width 49 height 26
